Goal: Task Accomplishment & Management: Use online tool/utility

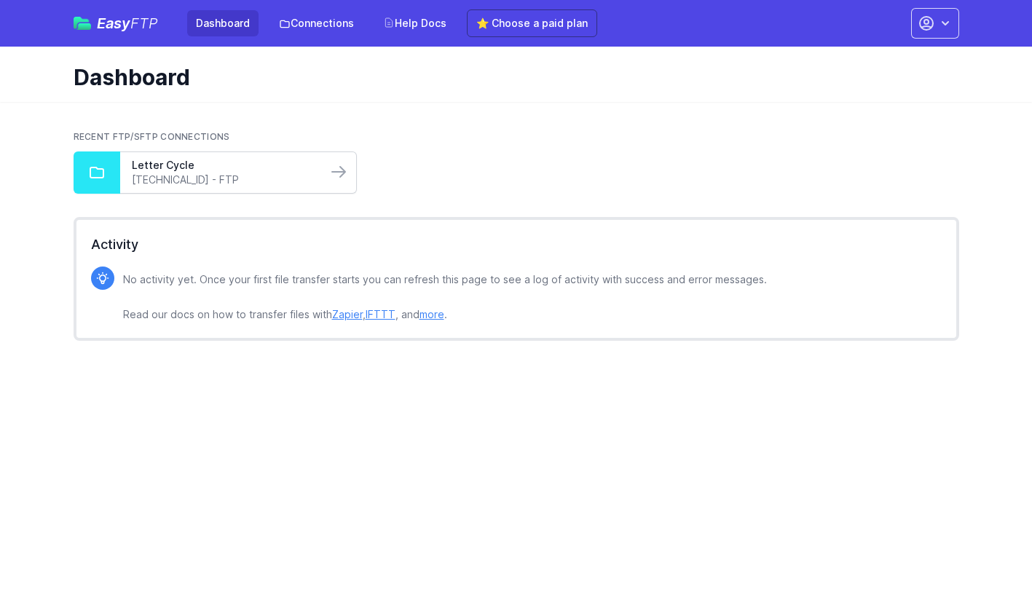
click at [321, 157] on div "Letter Cycle 185.199.220.67 - FTP" at bounding box center [223, 172] width 207 height 41
click at [336, 174] on icon at bounding box center [338, 171] width 17 height 17
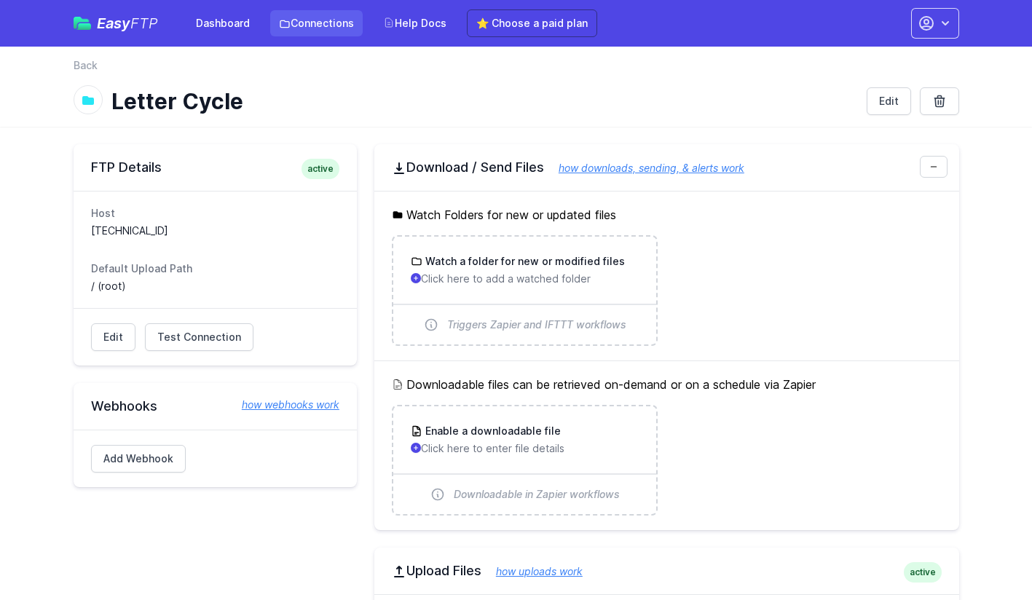
click at [323, 22] on link "Connections" at bounding box center [316, 23] width 93 height 26
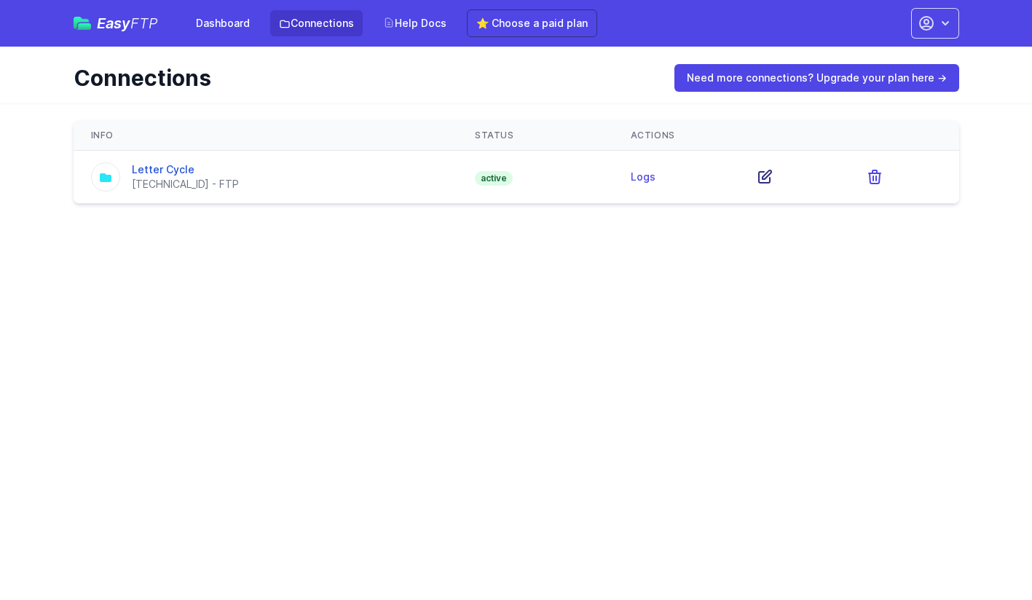
click at [763, 177] on icon at bounding box center [764, 176] width 17 height 17
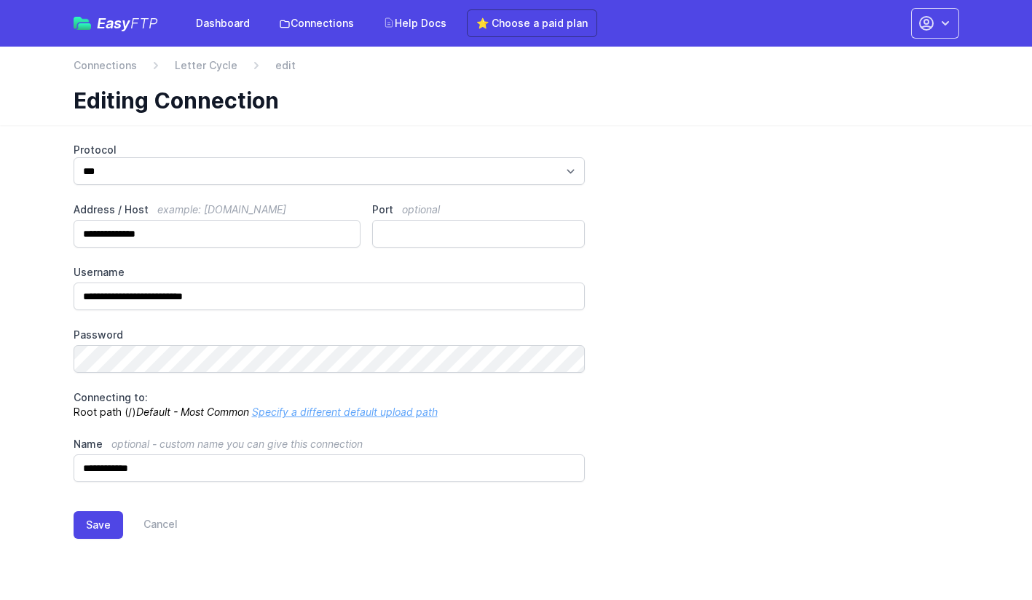
click at [771, 356] on div "**********" at bounding box center [517, 312] width 886 height 339
click at [335, 24] on link "Connections" at bounding box center [316, 23] width 93 height 26
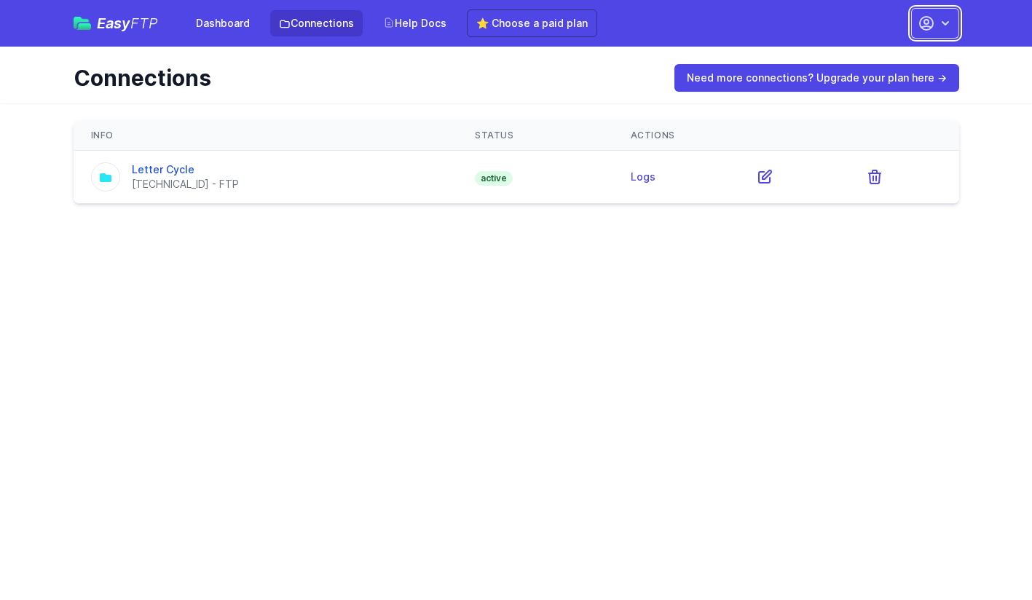
click at [941, 23] on icon "button" at bounding box center [945, 23] width 15 height 15
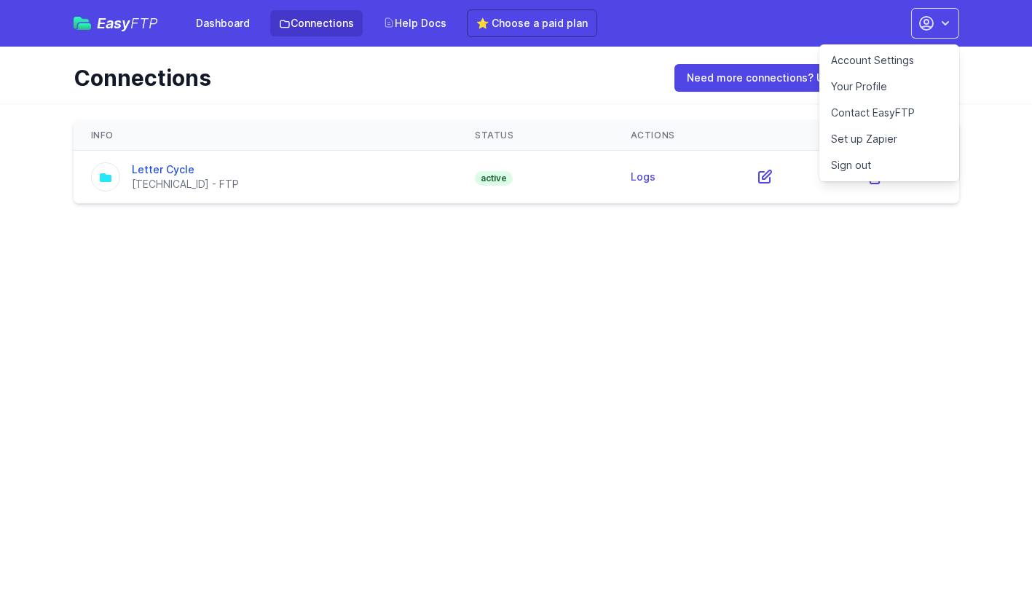
click at [871, 84] on link "Your Profile" at bounding box center [890, 87] width 140 height 26
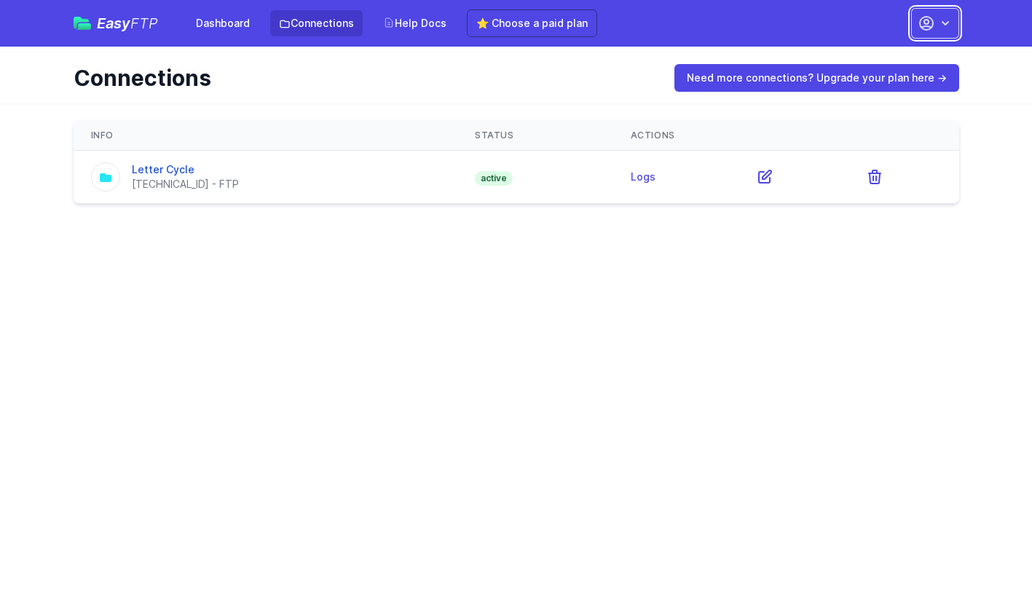
click at [941, 30] on icon "button" at bounding box center [945, 23] width 15 height 15
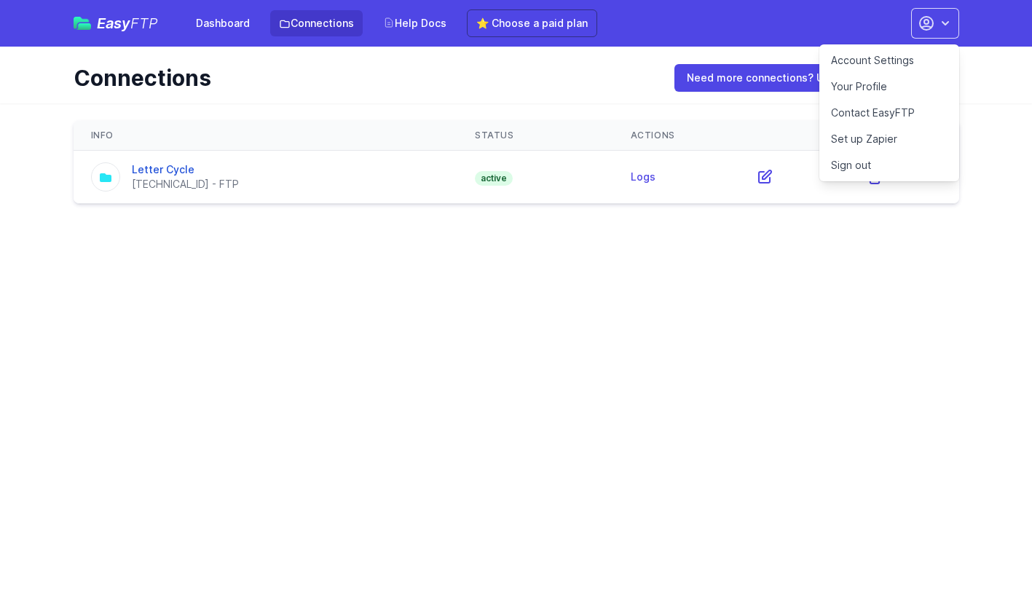
click at [906, 62] on link "Account Settings" at bounding box center [890, 60] width 140 height 26
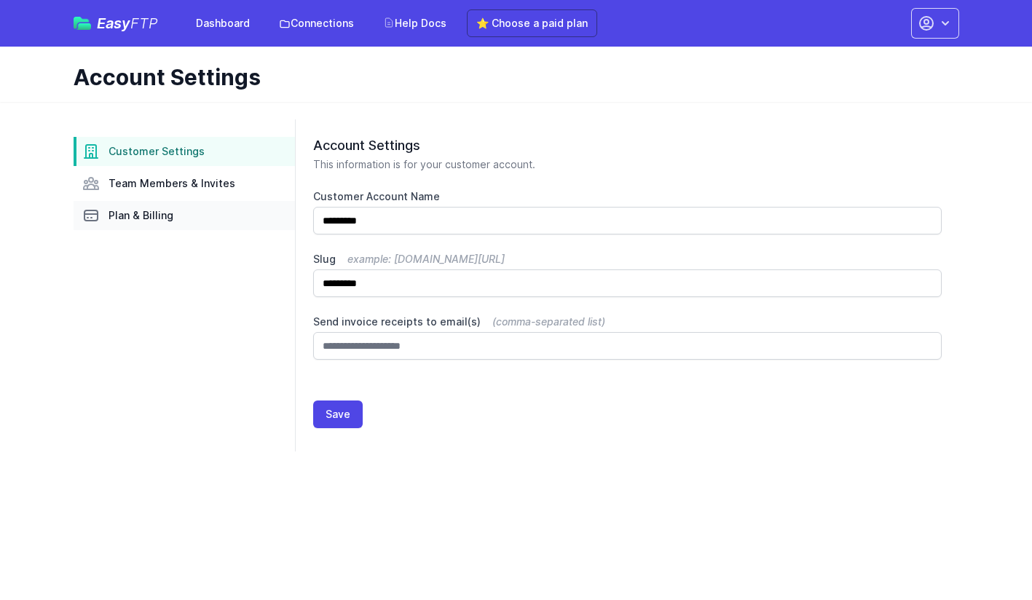
click at [142, 214] on span "Plan & Billing" at bounding box center [141, 215] width 65 height 15
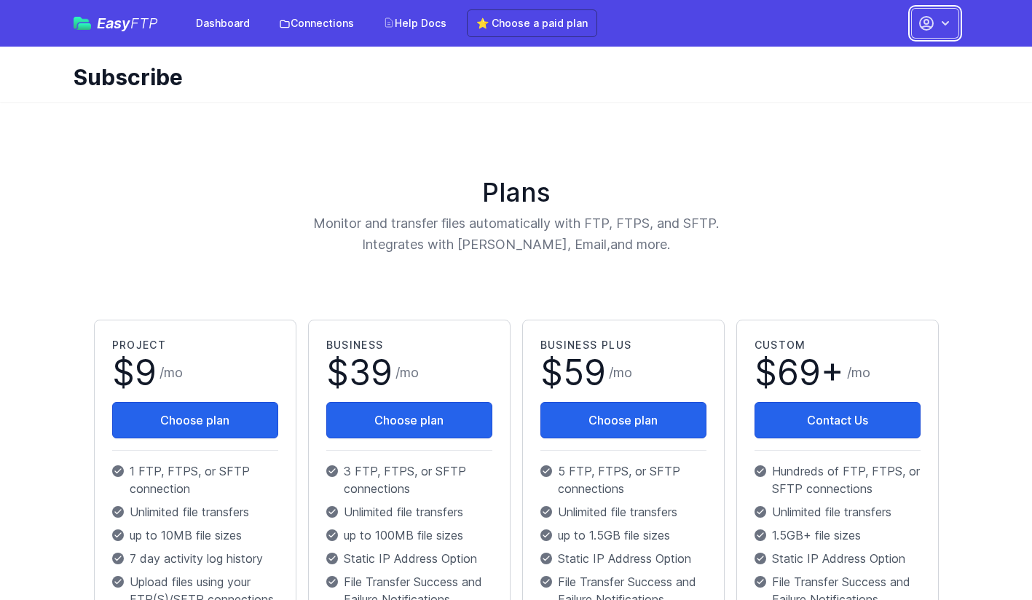
click at [939, 21] on icon "button" at bounding box center [945, 23] width 15 height 15
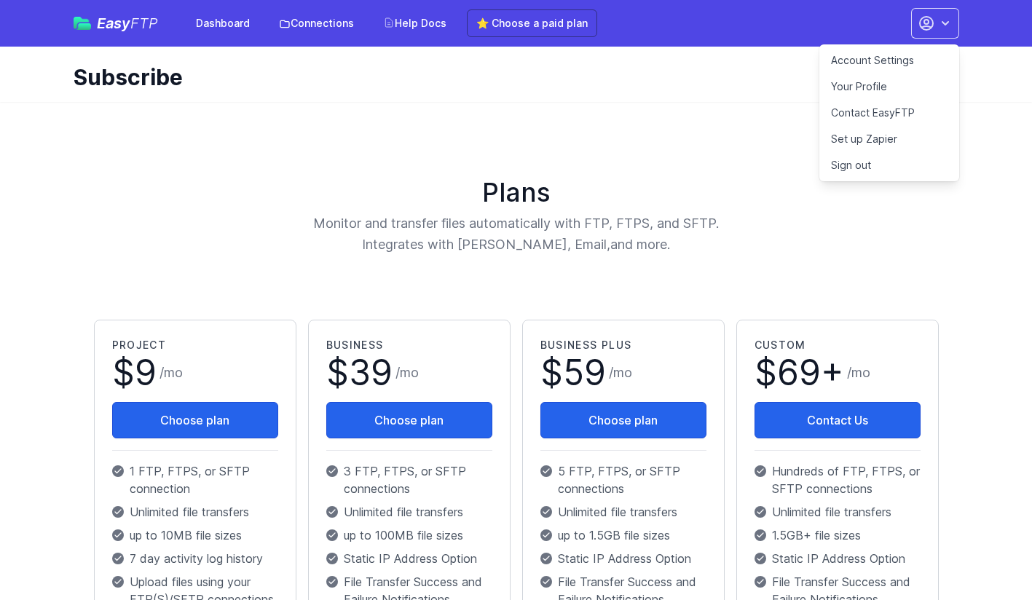
click at [892, 58] on link "Account Settings" at bounding box center [890, 60] width 140 height 26
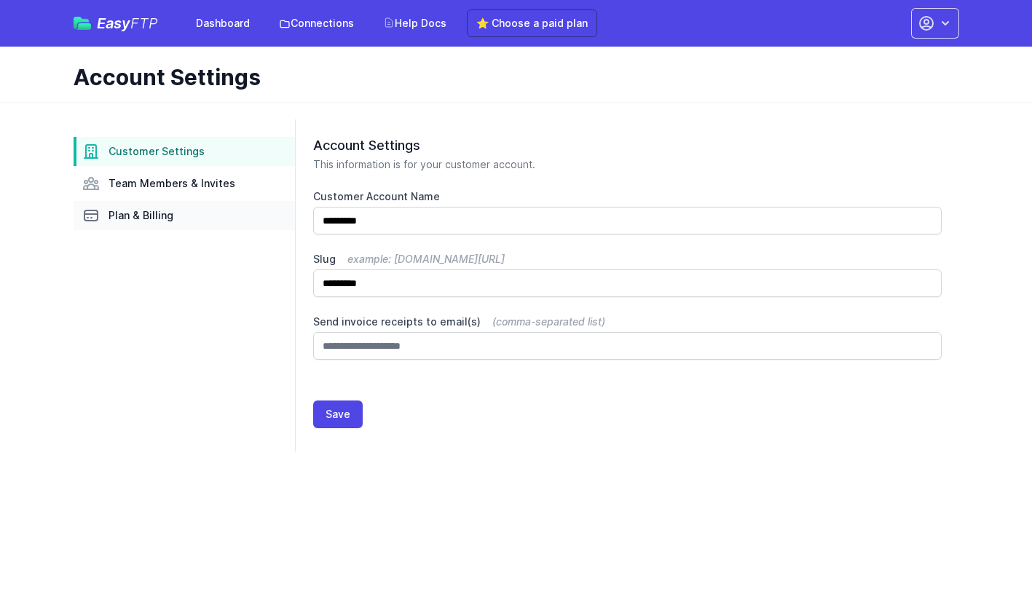
click at [117, 218] on span "Plan & Billing" at bounding box center [141, 215] width 65 height 15
click at [237, 181] on link "Team Members & Invites" at bounding box center [184, 183] width 221 height 29
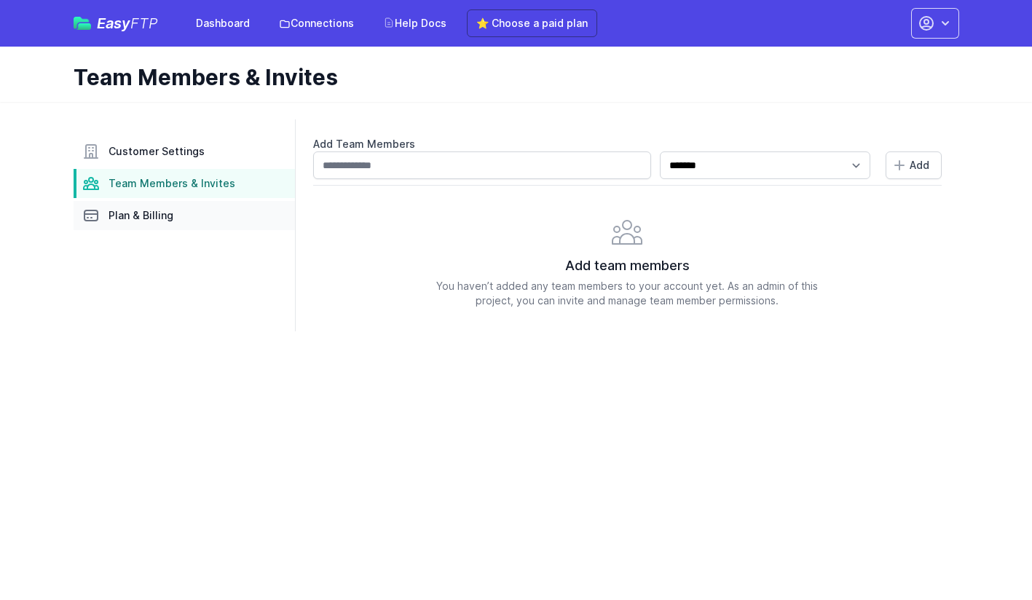
click at [154, 219] on span "Plan & Billing" at bounding box center [141, 215] width 65 height 15
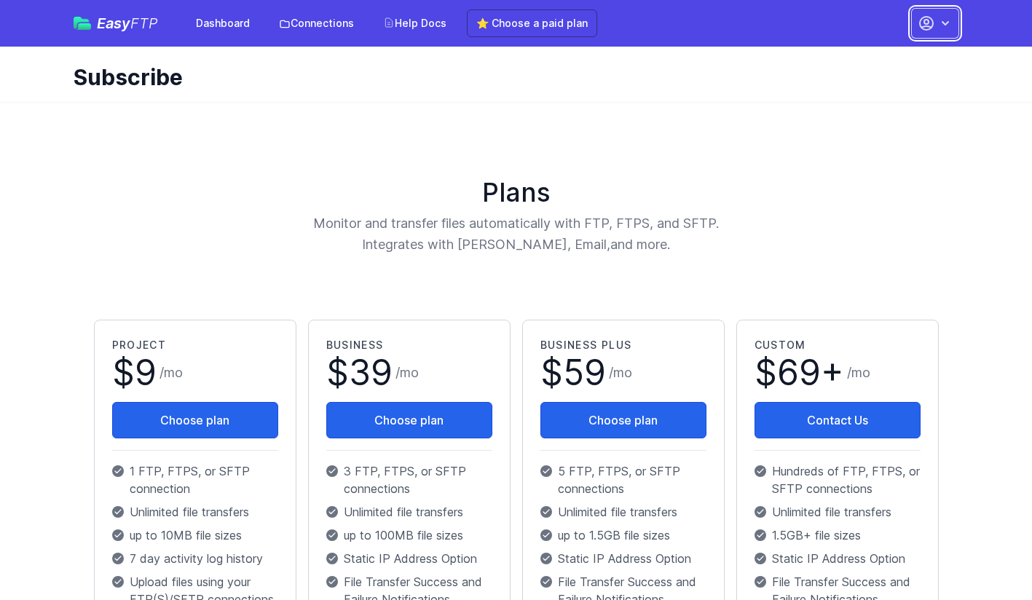
click at [933, 22] on icon "button" at bounding box center [926, 23] width 17 height 17
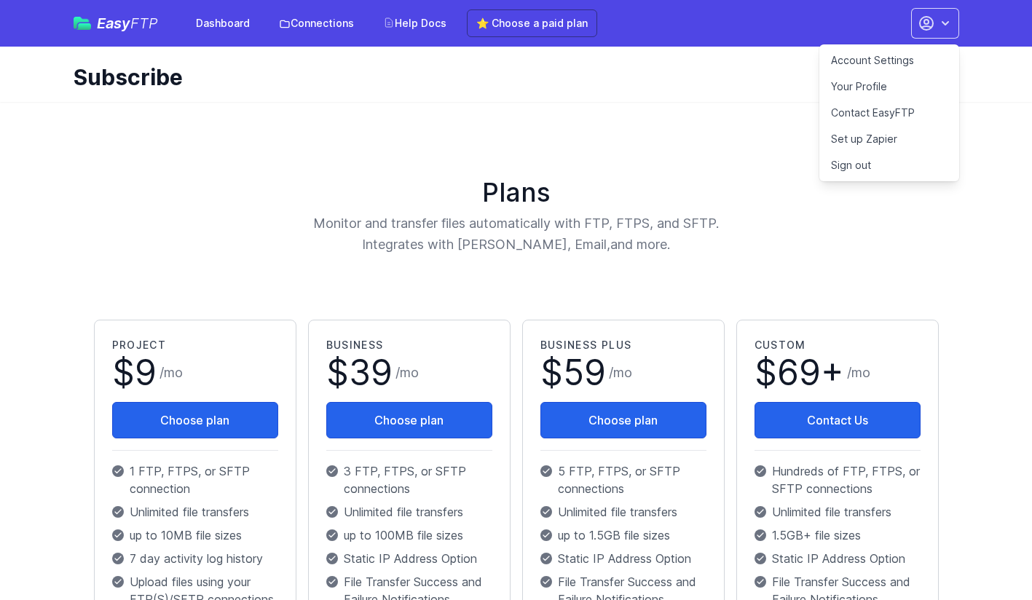
click at [873, 141] on link "Set up Zapier" at bounding box center [890, 139] width 140 height 26
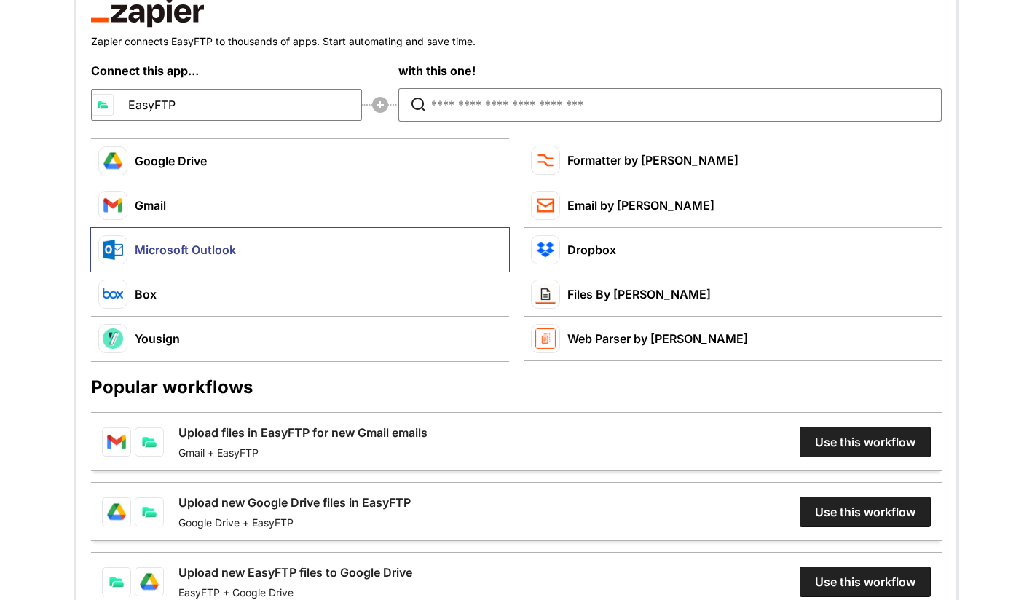
scroll to position [117, 0]
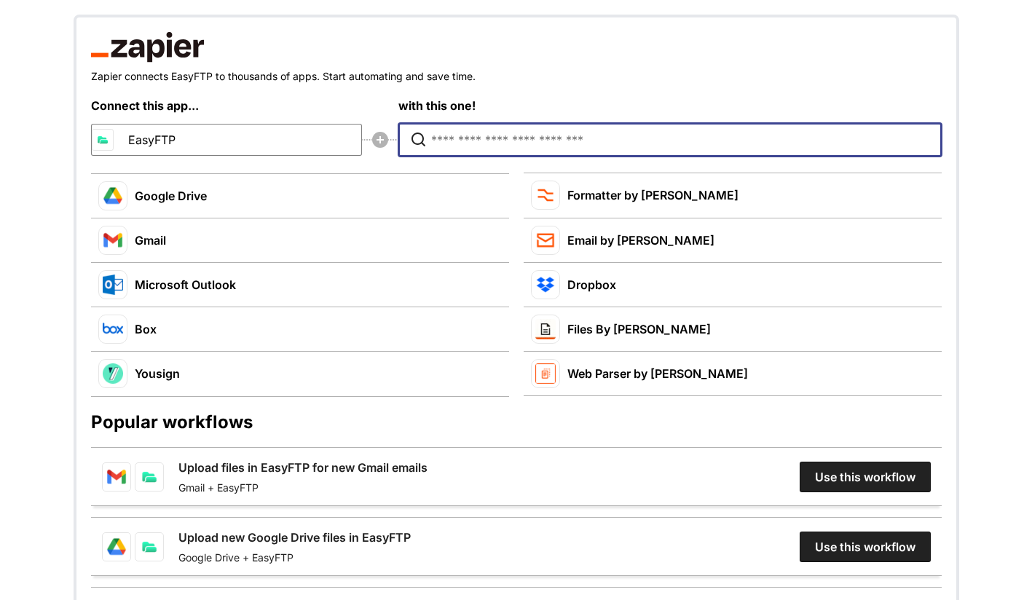
click at [554, 146] on input "Type to search for an app to connect" at bounding box center [673, 140] width 484 height 32
click at [625, 333] on button "Files By Zapier" at bounding box center [733, 329] width 418 height 44
type input "**********"
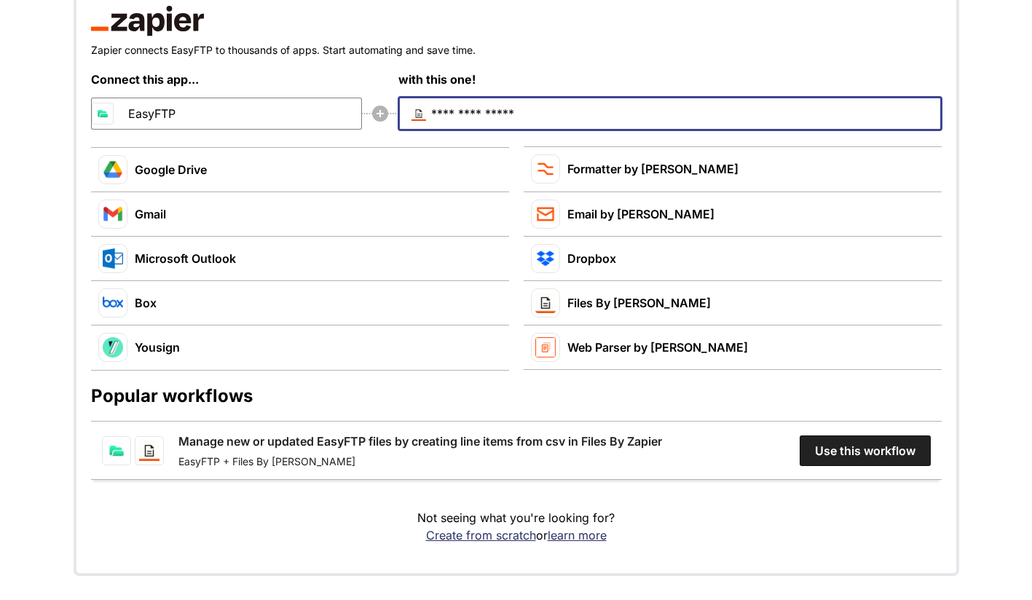
scroll to position [148, 0]
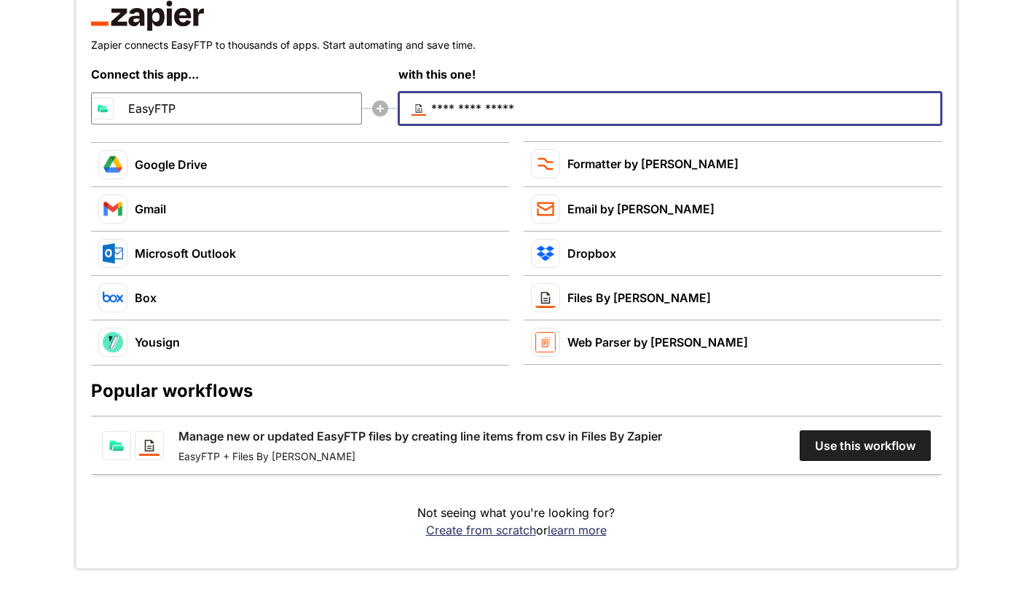
click at [662, 444] on link "Manage new or updated EasyFTP files by creating line items from csv in Files By…" at bounding box center [420, 436] width 484 height 17
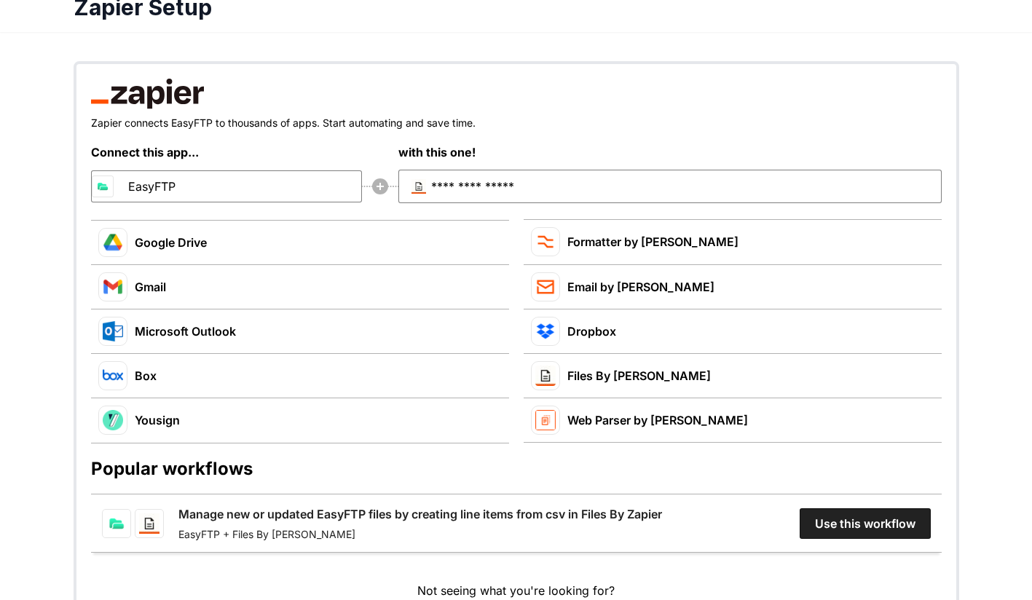
scroll to position [0, 0]
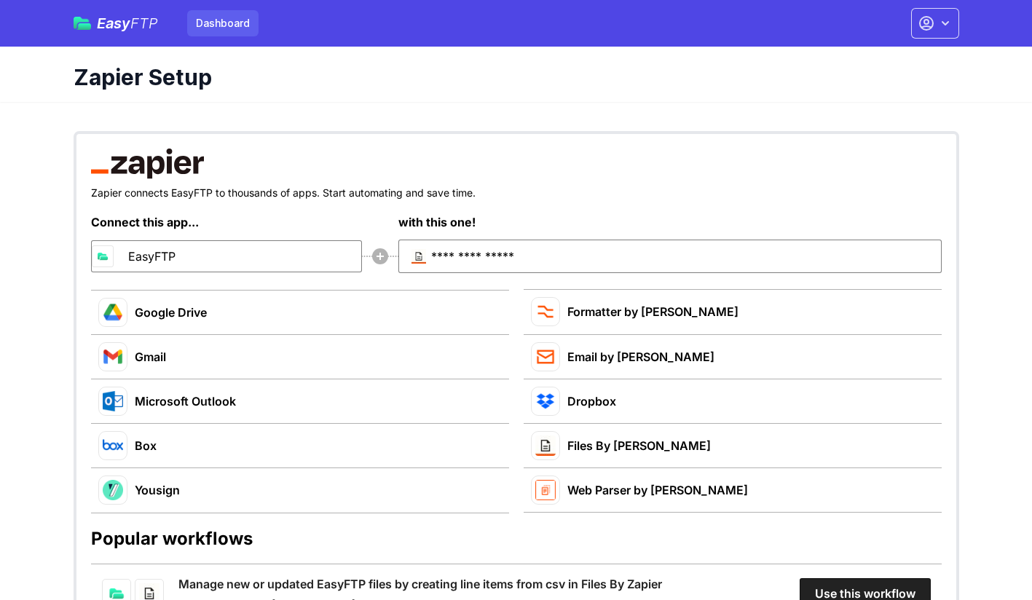
click at [221, 21] on link "Dashboard" at bounding box center [222, 23] width 71 height 26
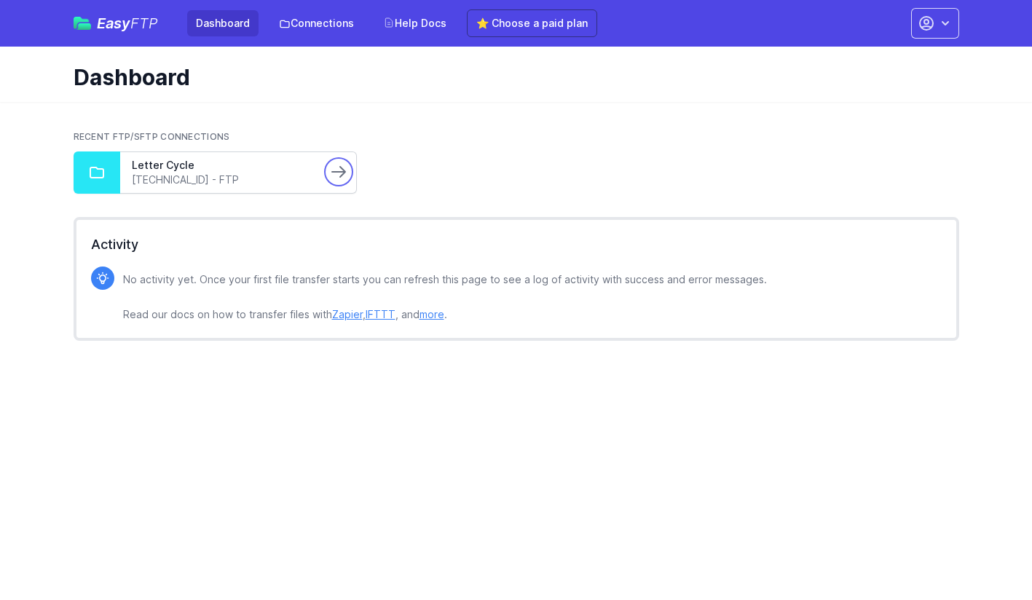
click at [345, 177] on icon at bounding box center [338, 171] width 17 height 17
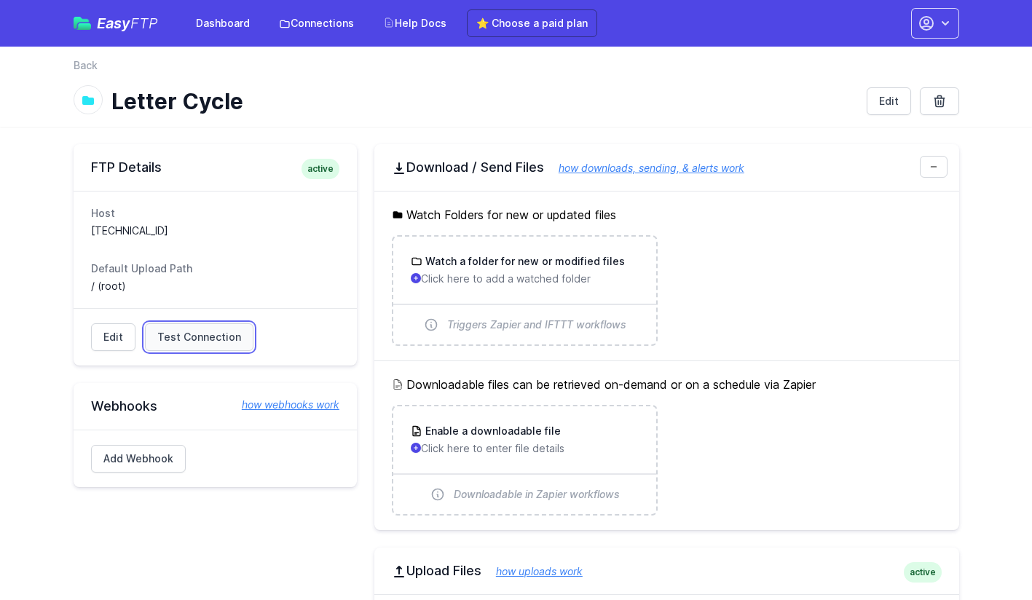
click at [235, 341] on span "Test Connection" at bounding box center [199, 337] width 84 height 15
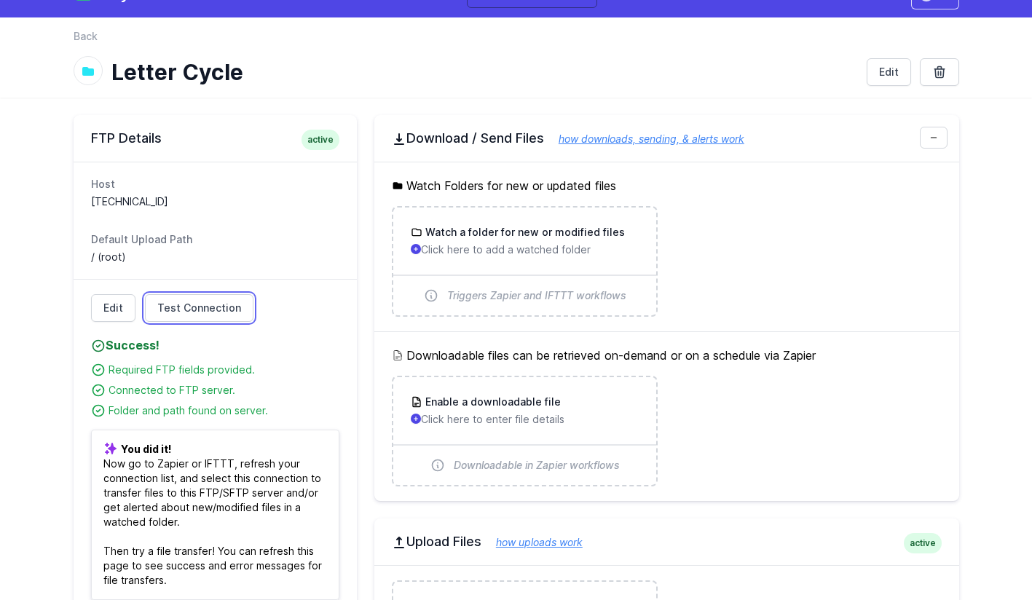
scroll to position [28, 0]
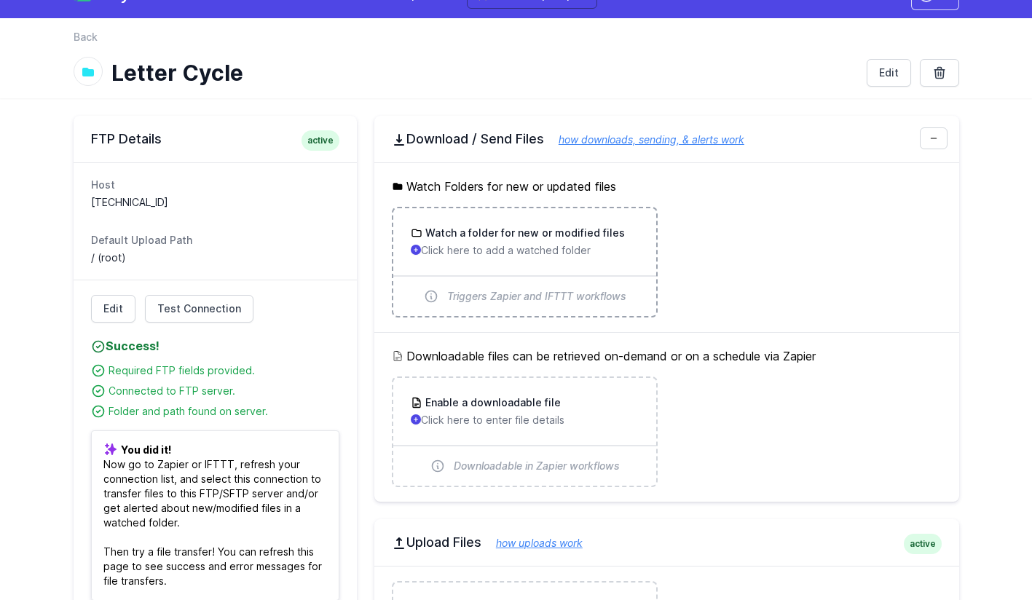
click at [578, 263] on div "Watch a folder for new or modified files Click here to add a watched folder" at bounding box center [524, 241] width 263 height 67
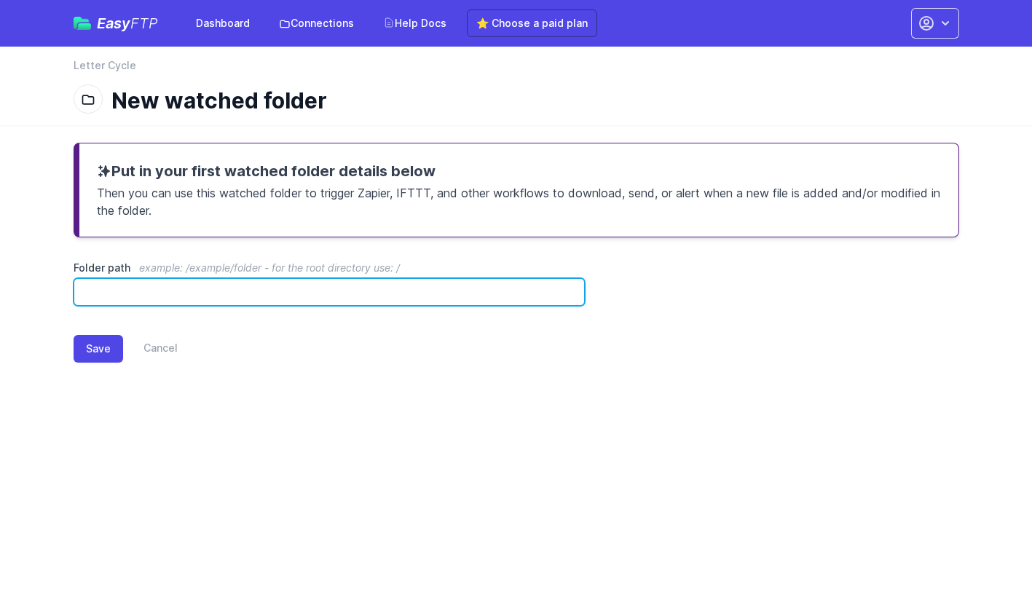
click at [495, 284] on input "Folder path example: /example/folder - for the root directory use: /" at bounding box center [330, 292] width 512 height 28
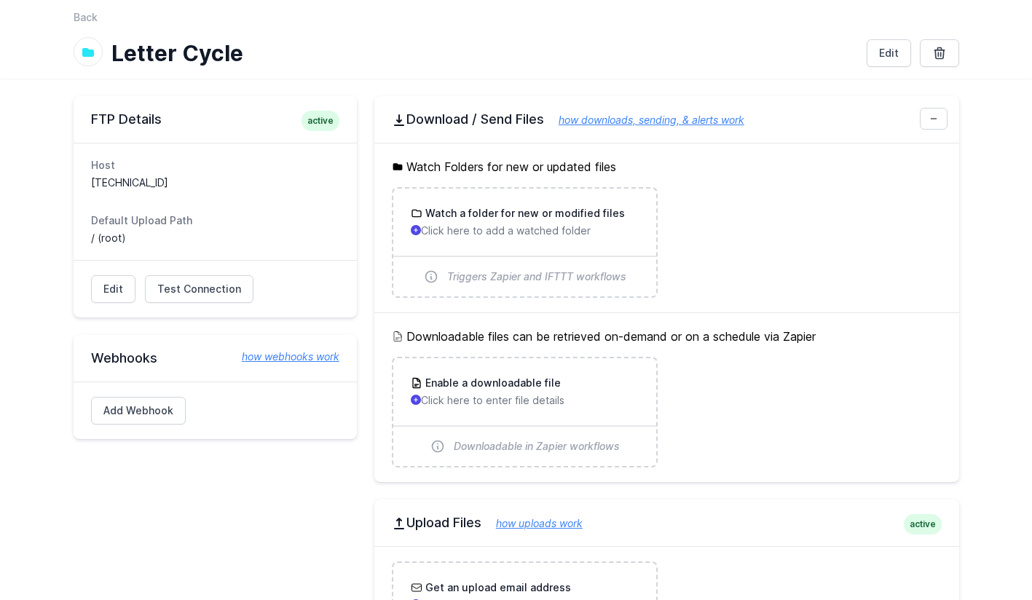
scroll to position [50, 0]
click at [560, 227] on p "Click here to add a watched folder" at bounding box center [525, 229] width 228 height 15
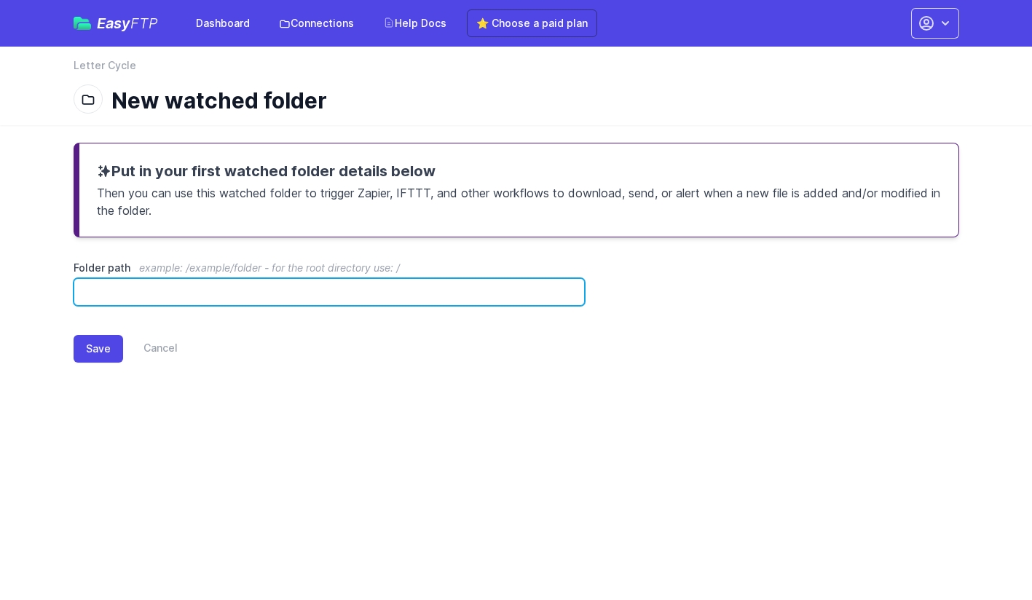
click at [358, 303] on input "Folder path example: /example/folder - for the root directory use: /" at bounding box center [330, 292] width 512 height 28
type input "*"
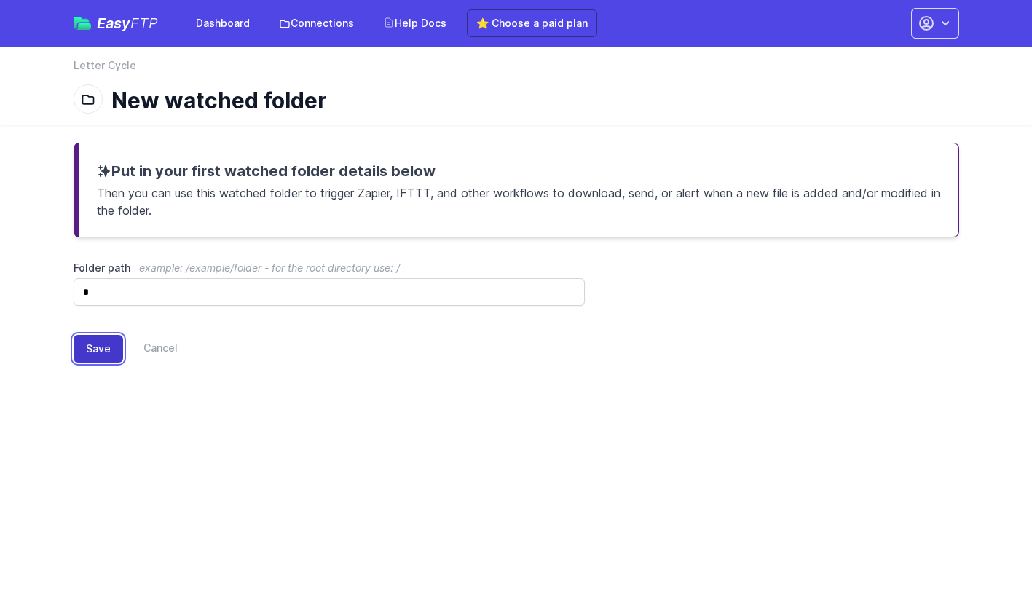
click at [85, 358] on button "Save" at bounding box center [99, 349] width 50 height 28
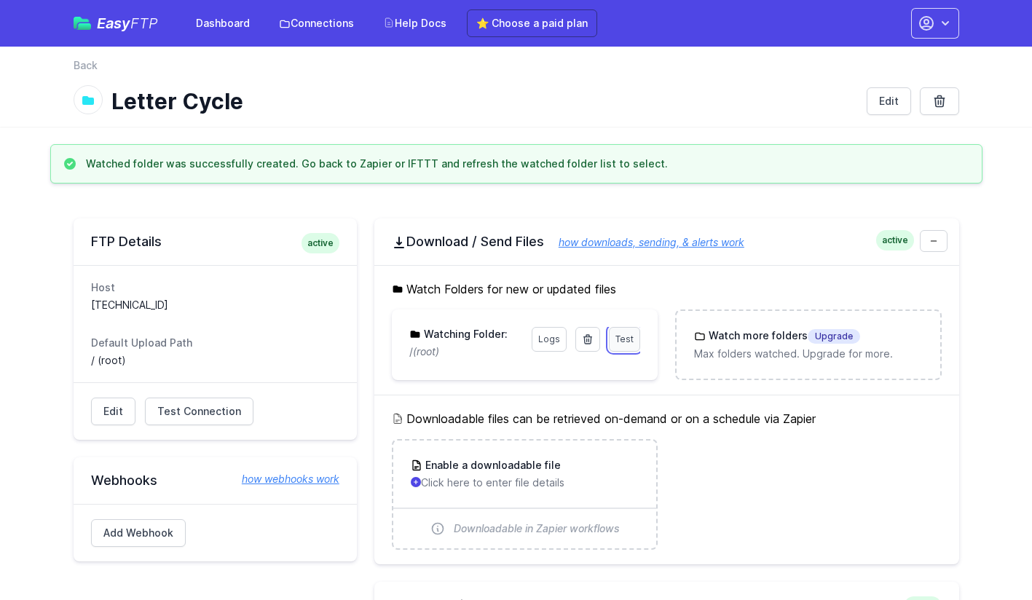
click at [627, 339] on span "Test" at bounding box center [625, 339] width 18 height 11
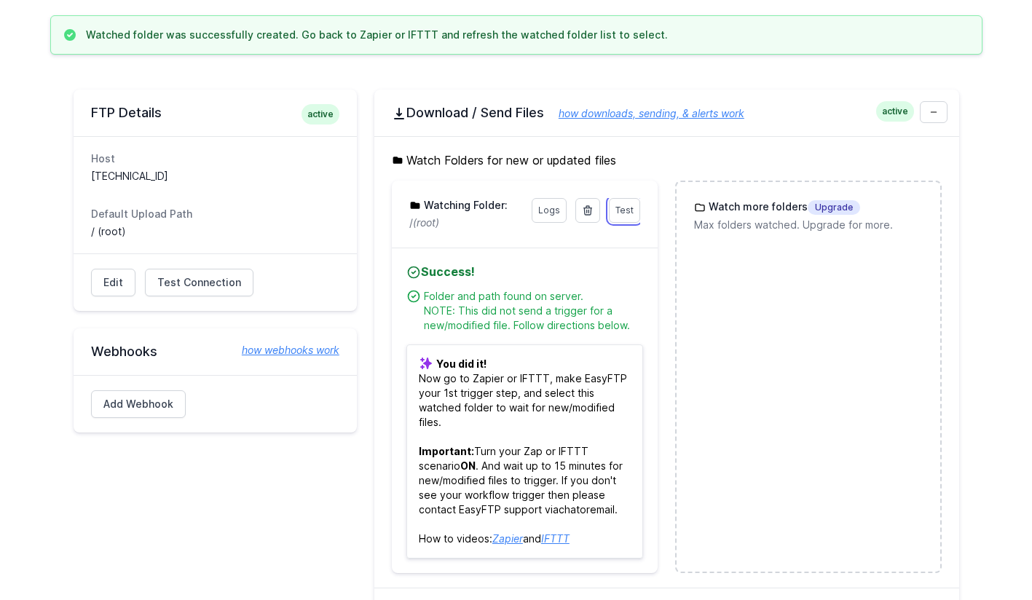
scroll to position [130, 0]
click at [549, 208] on link "Logs" at bounding box center [549, 209] width 35 height 25
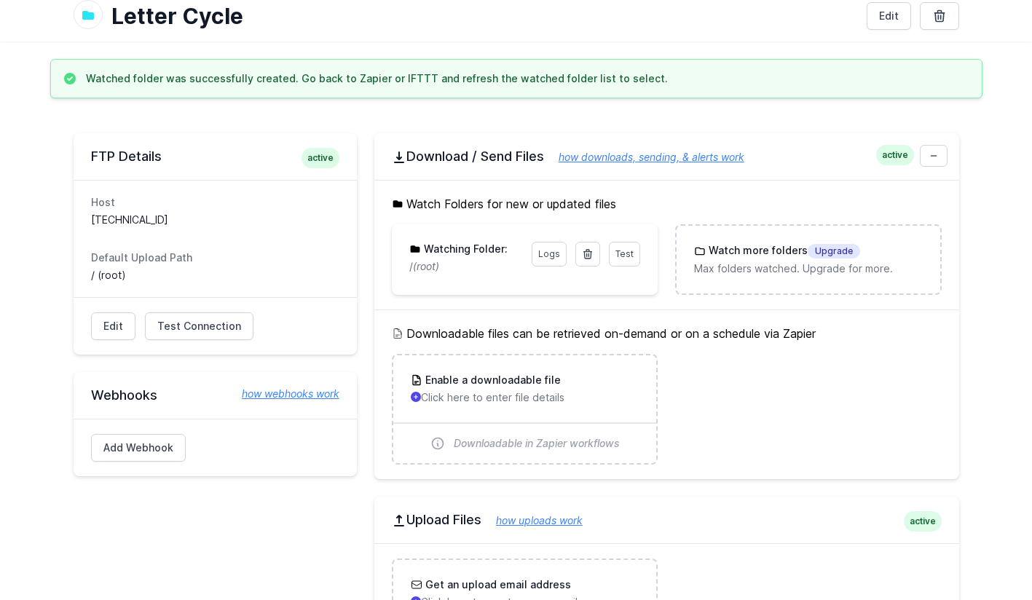
scroll to position [71, 0]
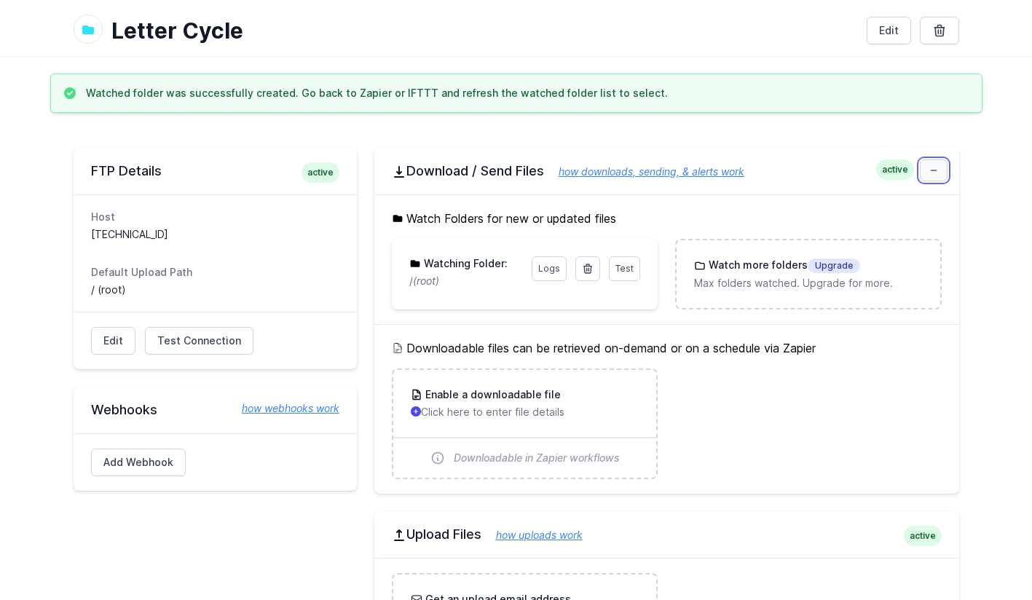
click at [935, 168] on icon at bounding box center [934, 170] width 9 height 9
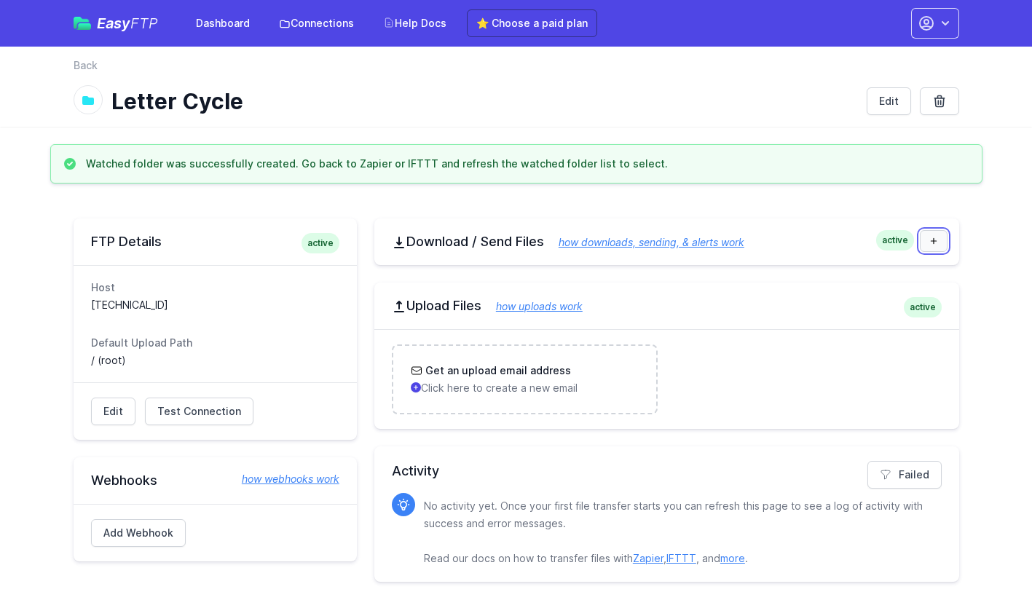
scroll to position [0, 0]
click at [942, 242] on link at bounding box center [934, 241] width 28 height 22
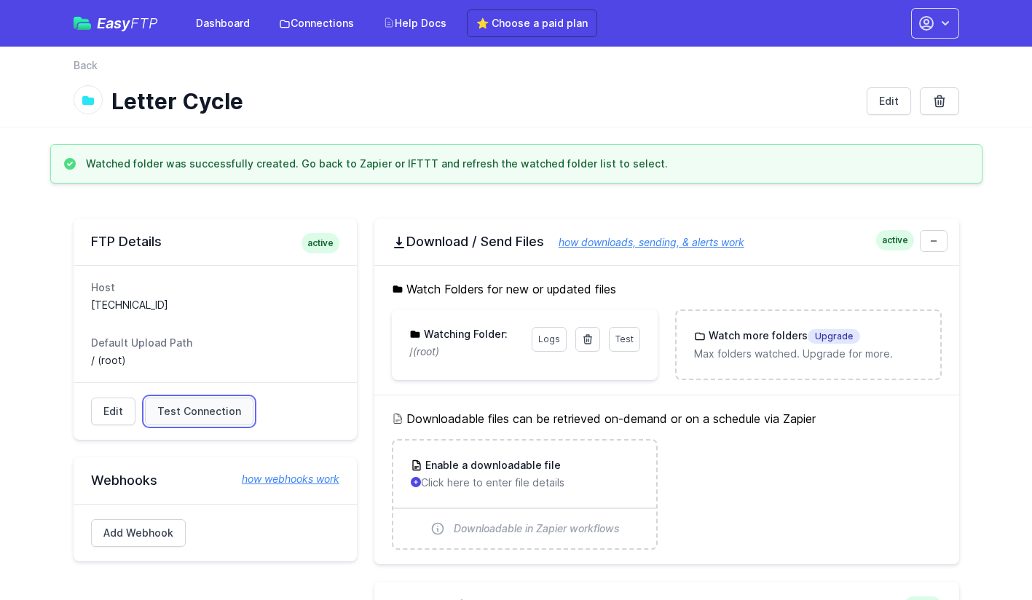
click at [189, 413] on span "Test Connection" at bounding box center [199, 411] width 84 height 15
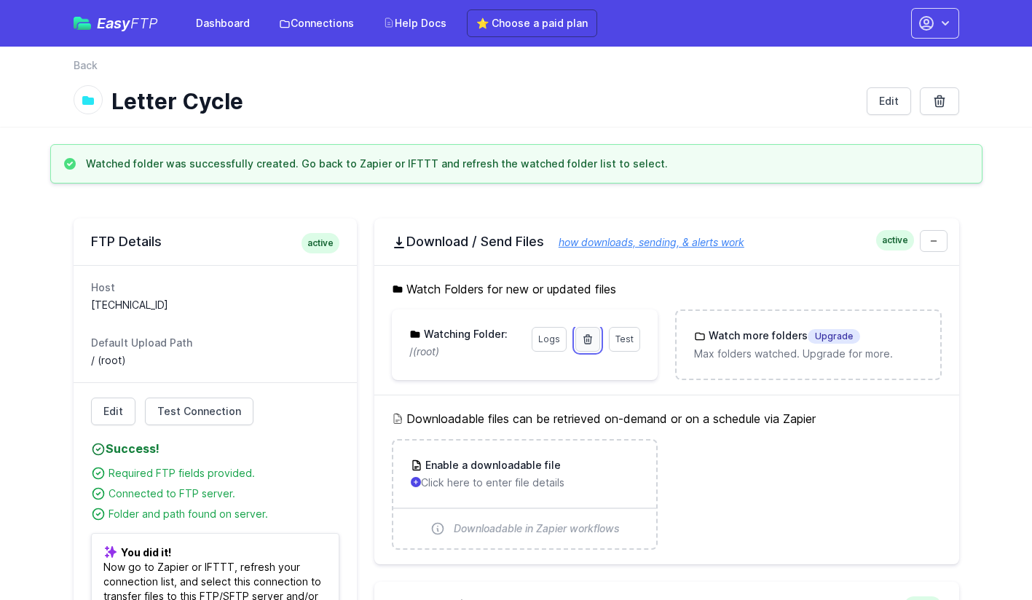
click at [592, 340] on icon at bounding box center [588, 340] width 12 height 12
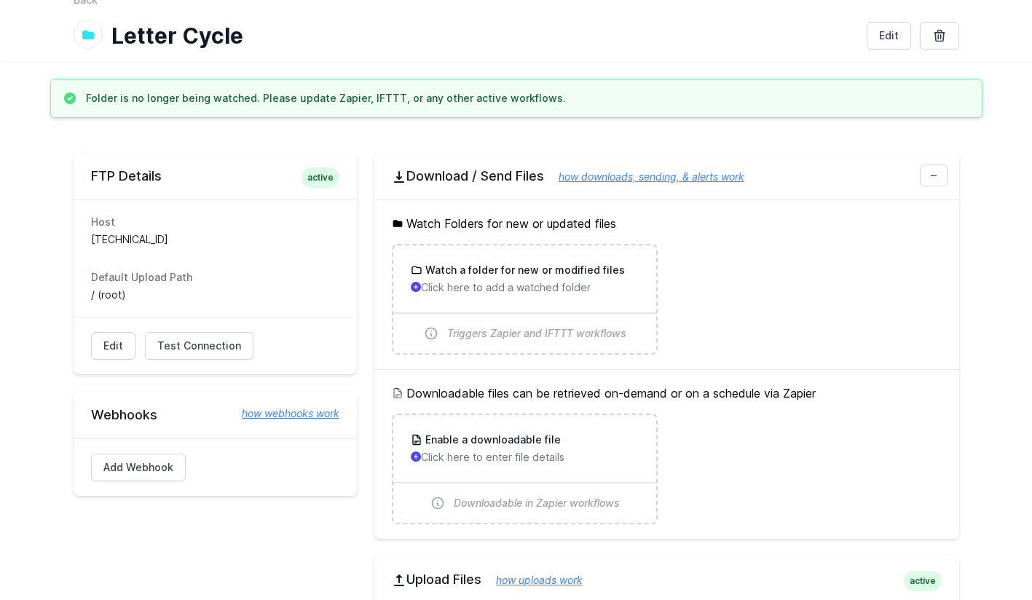
scroll to position [67, 0]
click at [676, 175] on link "how downloads, sending, & alerts work" at bounding box center [644, 175] width 200 height 12
click at [862, 290] on ul "Watch a folder for new or modified files Click here to add a watched folder Tri…" at bounding box center [667, 298] width 550 height 111
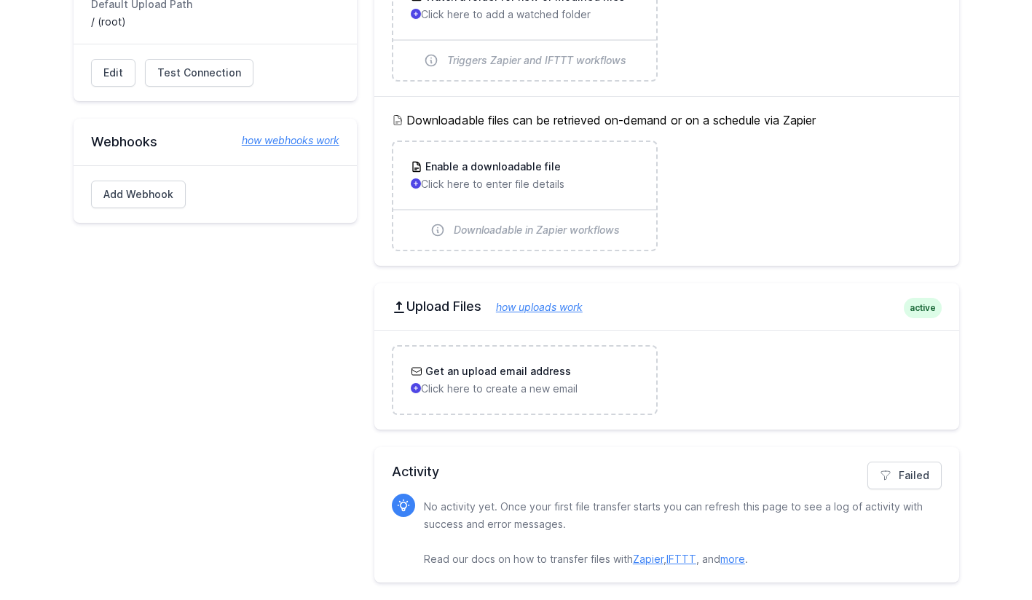
scroll to position [0, 0]
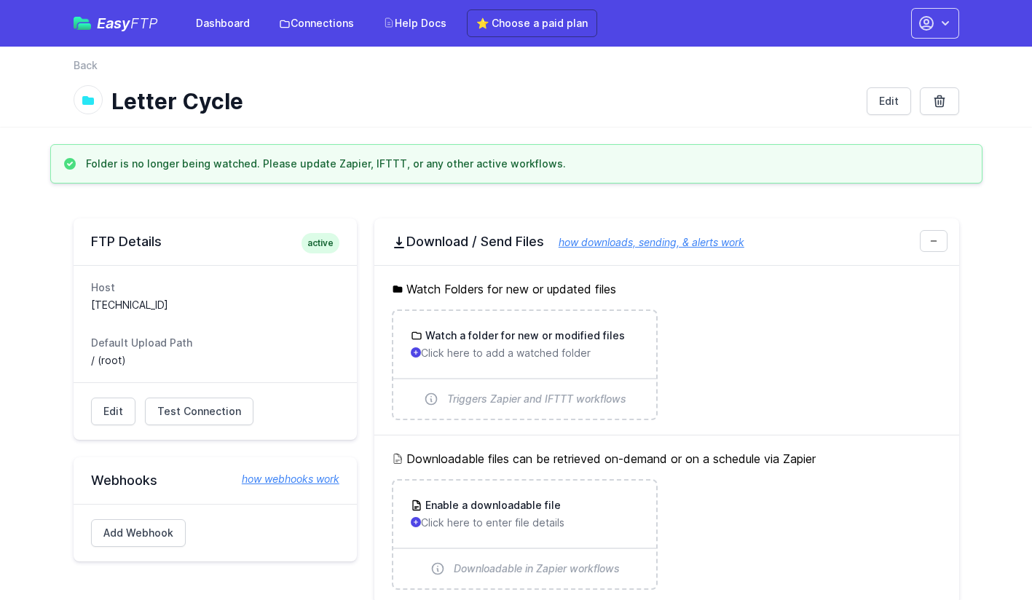
click at [789, 357] on ul "Watch a folder for new or modified files Click here to add a watched folder Tri…" at bounding box center [667, 365] width 550 height 111
click at [219, 410] on span "Test Connection" at bounding box center [199, 411] width 84 height 15
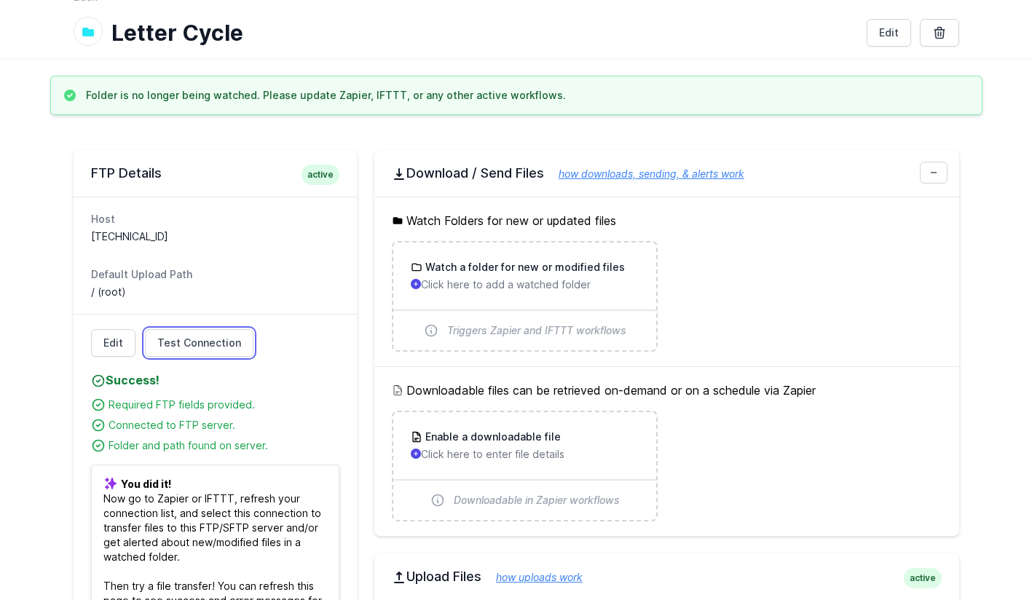
scroll to position [17, 0]
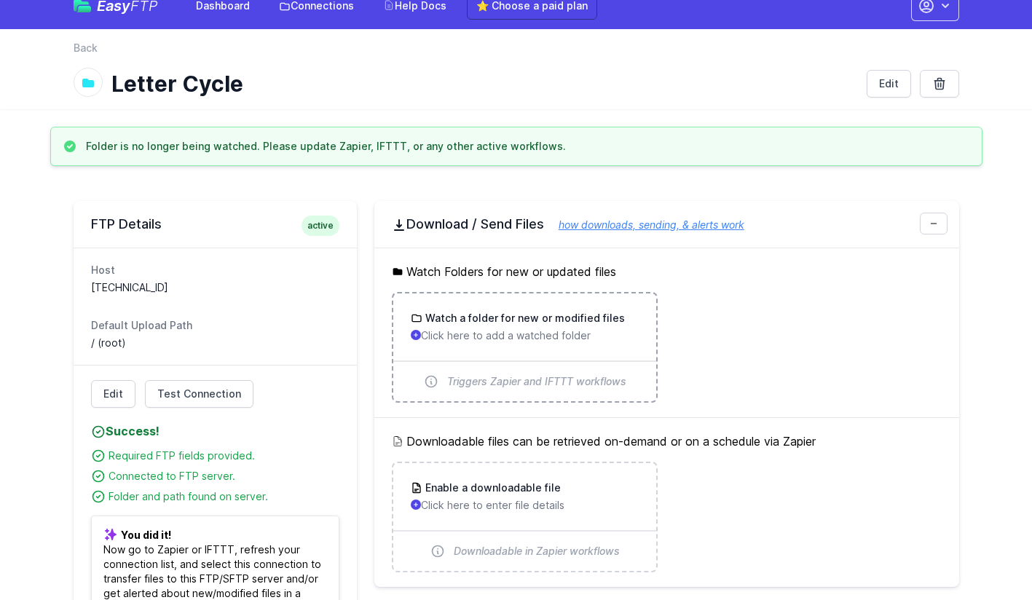
click at [530, 321] on h3 "Watch a folder for new or modified files" at bounding box center [524, 318] width 203 height 15
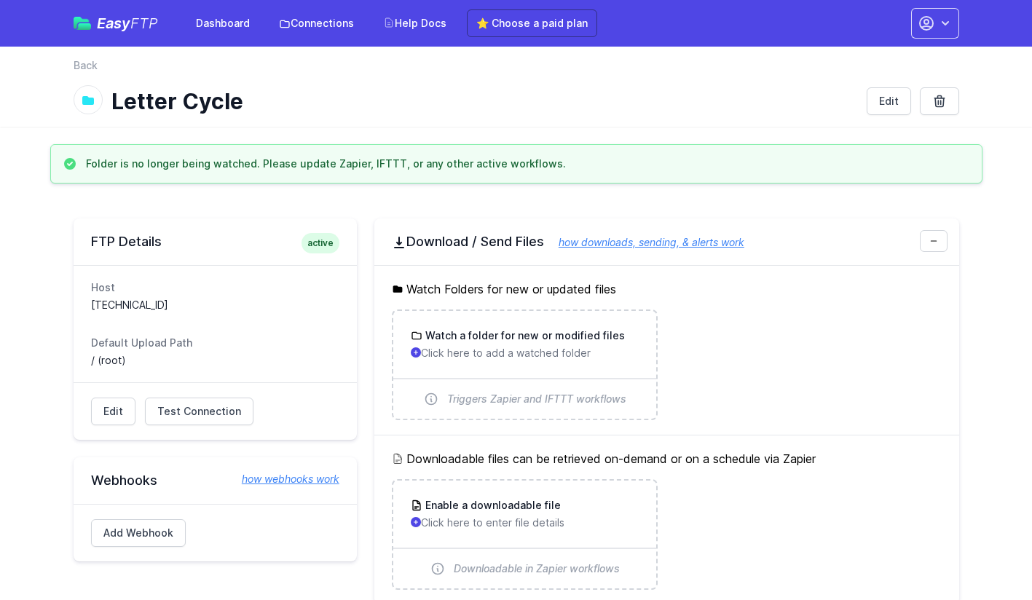
scroll to position [17, 0]
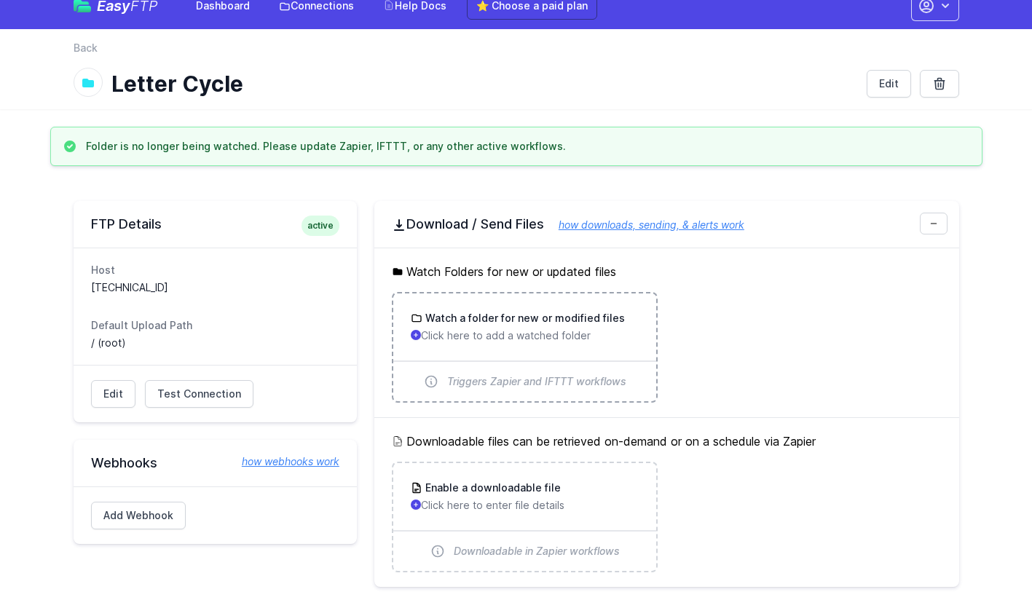
click at [533, 331] on p "Click here to add a watched folder" at bounding box center [525, 336] width 228 height 15
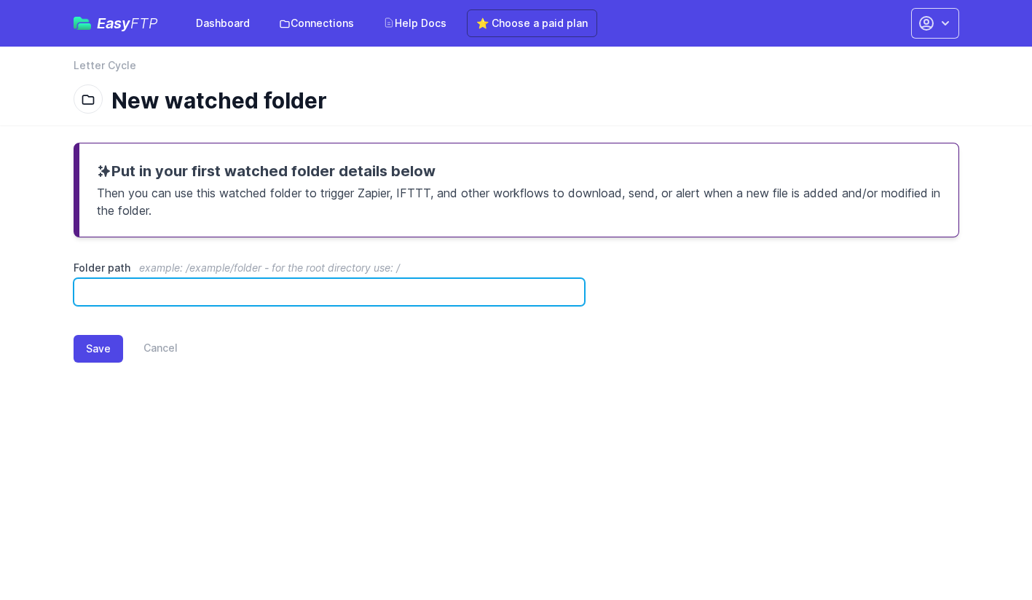
click at [197, 280] on input "Folder path example: /example/folder - for the root directory use: /" at bounding box center [330, 292] width 512 height 28
type input "*"
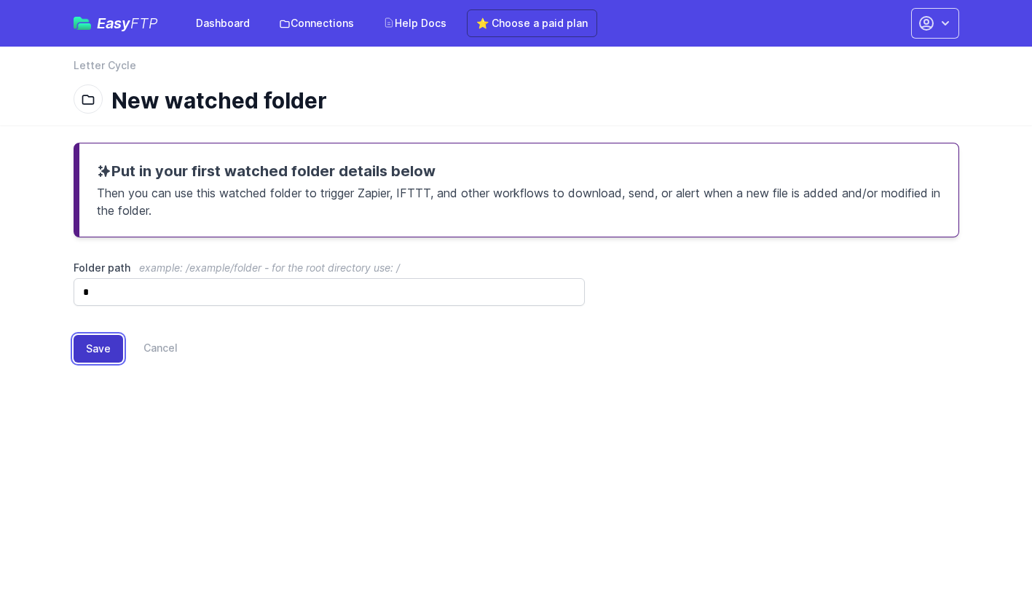
click at [95, 349] on button "Save" at bounding box center [99, 349] width 50 height 28
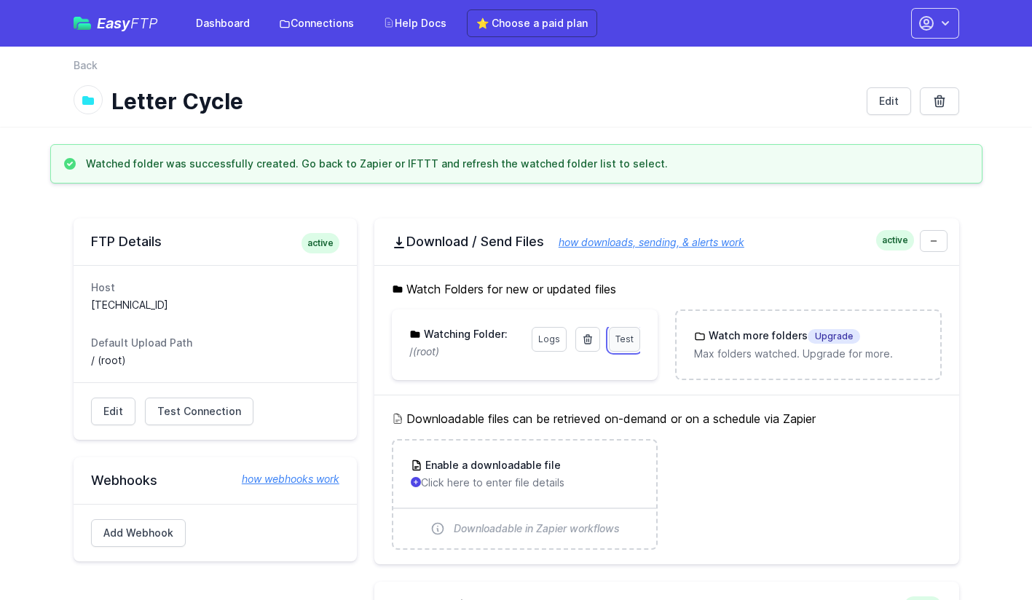
click at [630, 339] on span "Test" at bounding box center [625, 339] width 18 height 11
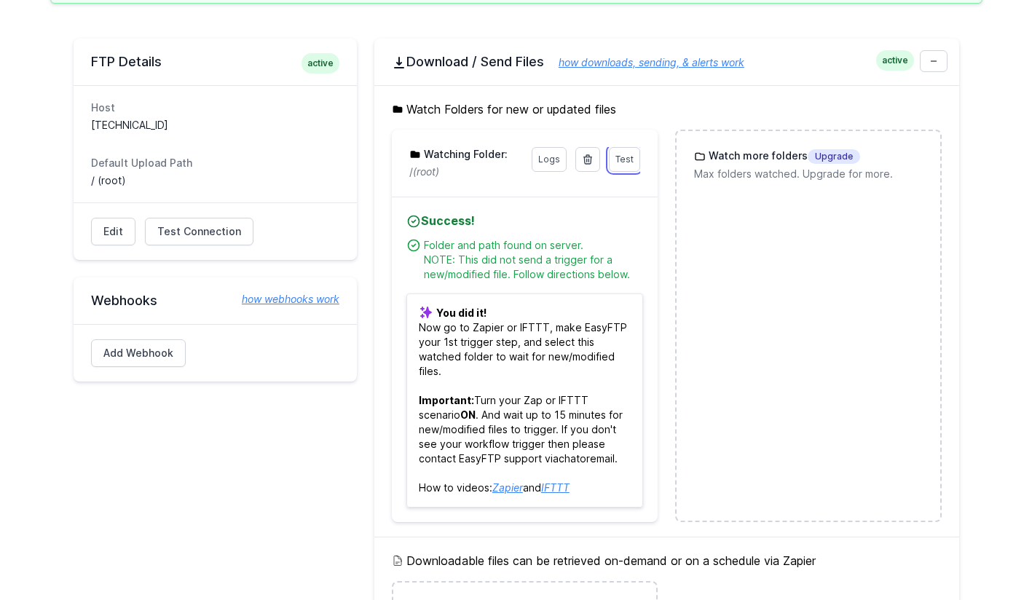
scroll to position [240, 0]
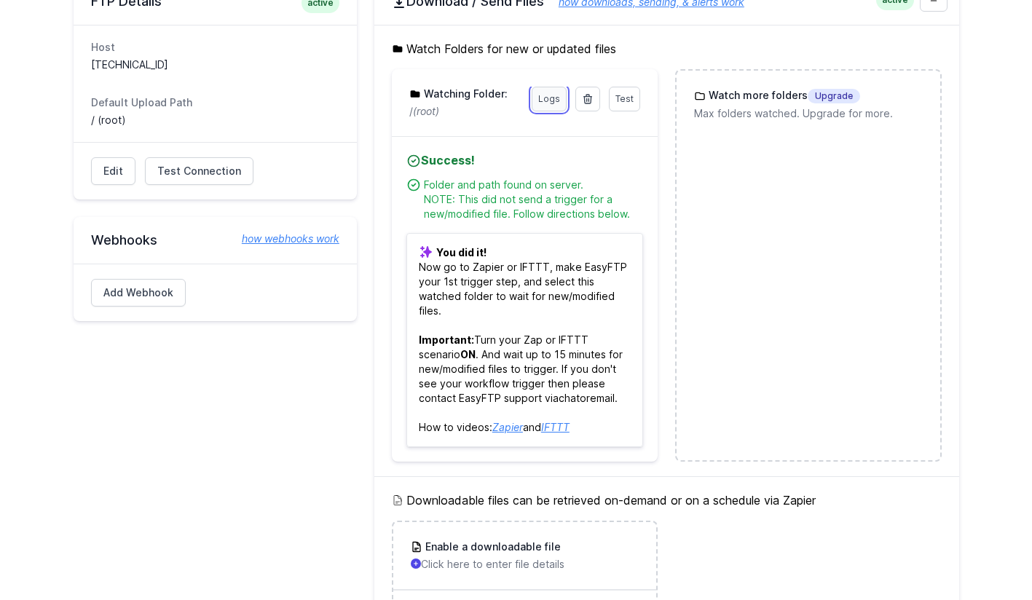
click at [549, 101] on link "Logs" at bounding box center [549, 99] width 35 height 25
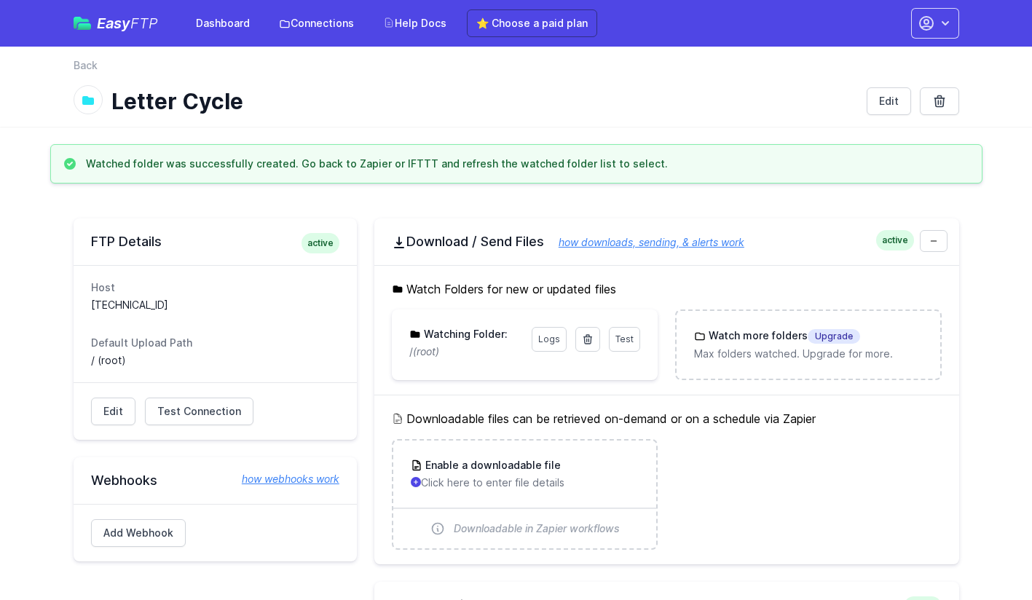
drag, startPoint x: 409, startPoint y: 350, endPoint x: 448, endPoint y: 351, distance: 39.3
click at [448, 351] on p "/ (root)" at bounding box center [466, 352] width 114 height 15
click at [742, 435] on div "Downloadable files can be retrieved on-demand or on a schedule via Zapier Enabl…" at bounding box center [666, 480] width 585 height 170
drag, startPoint x: 458, startPoint y: 350, endPoint x: 387, endPoint y: 350, distance: 70.7
click at [387, 350] on div "Watch Folders for new or updated files Test Logs Watching Folder: / (root) Resu…" at bounding box center [666, 330] width 585 height 130
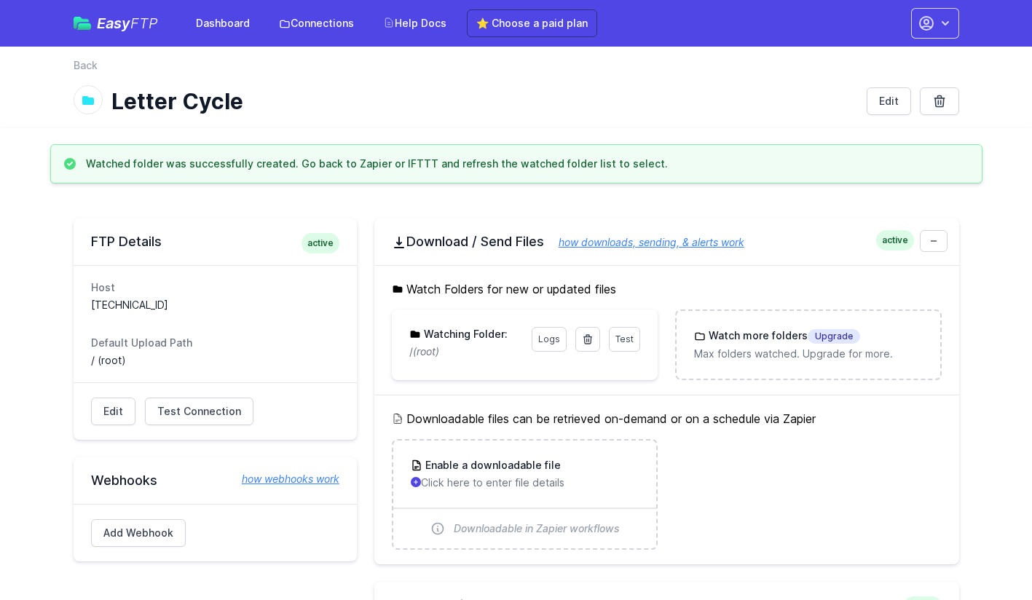
click at [476, 365] on div "Test Logs Watching Folder: / (root)" at bounding box center [525, 343] width 266 height 67
click at [589, 345] on icon at bounding box center [588, 340] width 12 height 12
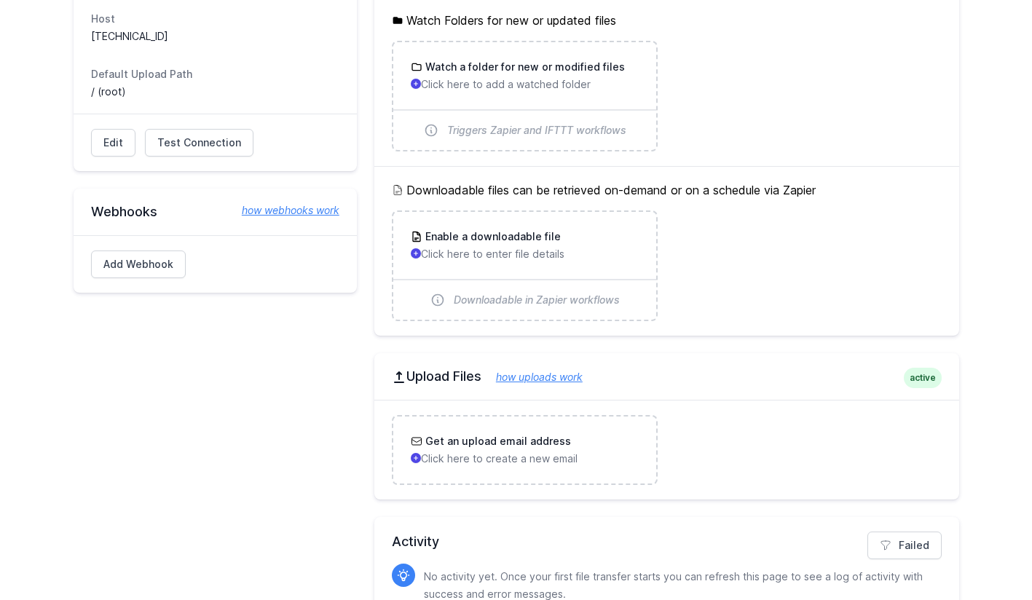
scroll to position [294, 0]
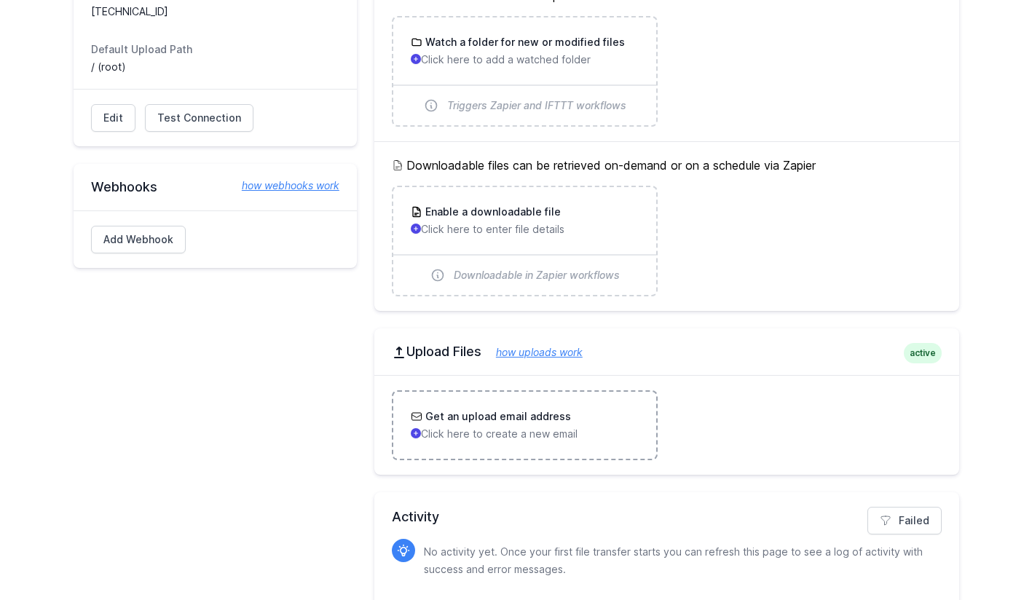
click at [518, 427] on p "Click here to create a new email" at bounding box center [525, 434] width 228 height 15
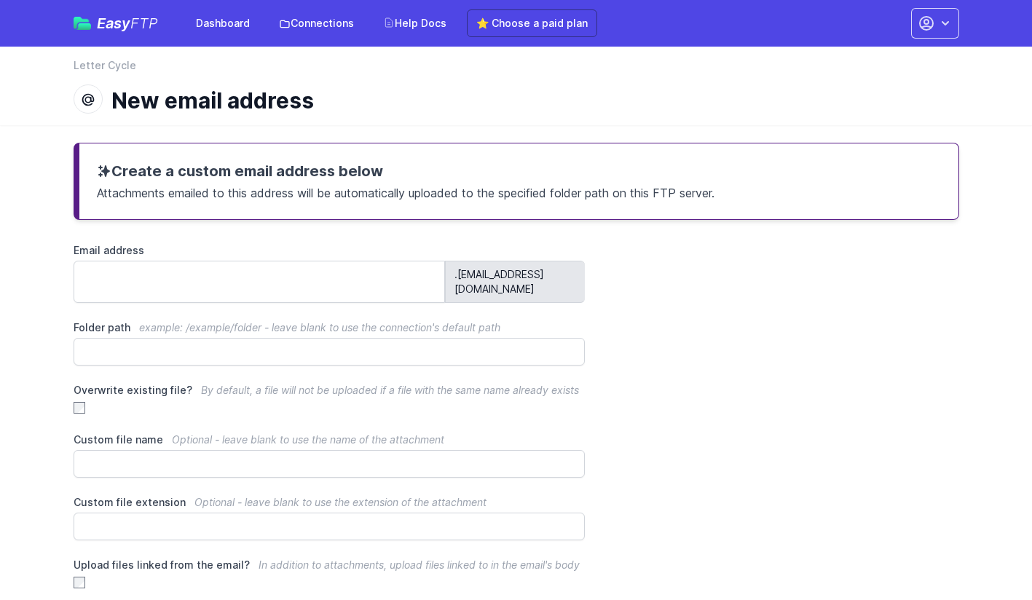
scroll to position [73, 0]
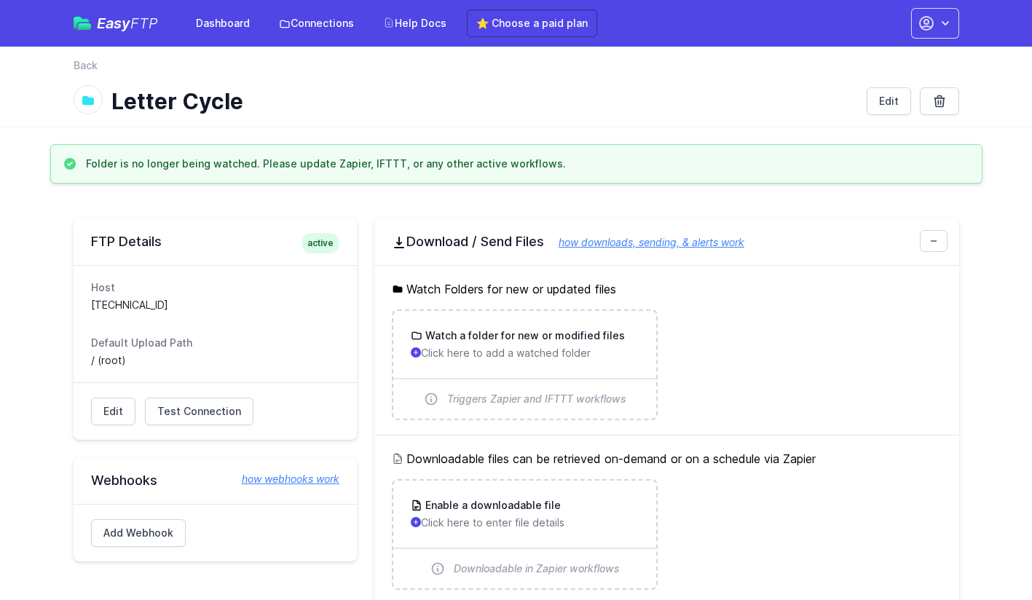
scroll to position [292, 0]
